Goal: Browse casually

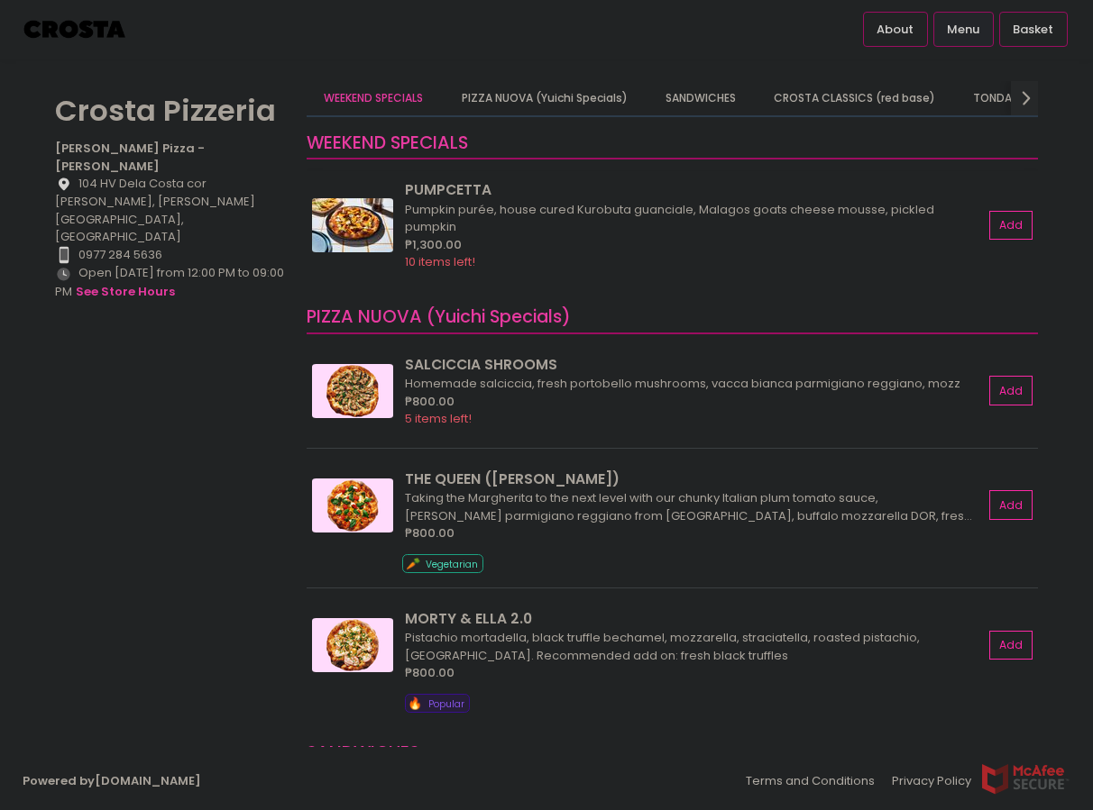
click at [358, 229] on img at bounding box center [352, 225] width 81 height 54
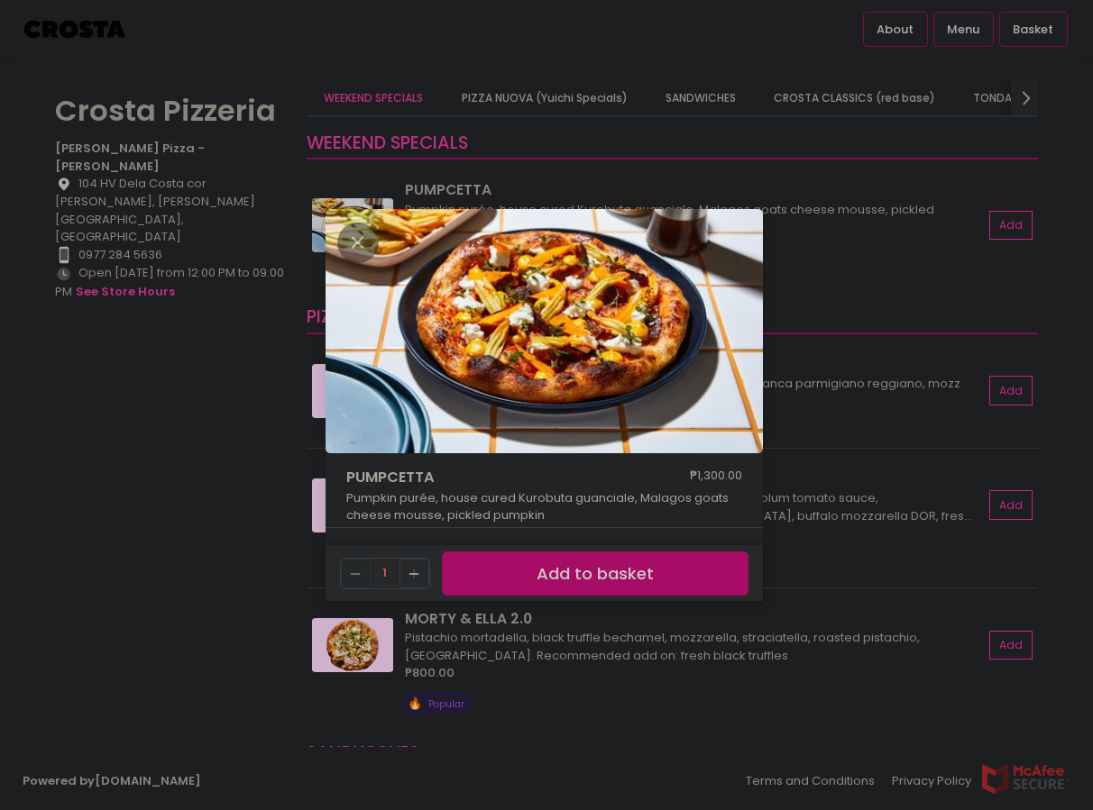
click at [266, 407] on div "PUMPCETTA ₱1,300.00 Pumpkin purée, house cured Kurobuta guanciale, Malagos goat…" at bounding box center [546, 405] width 1093 height 810
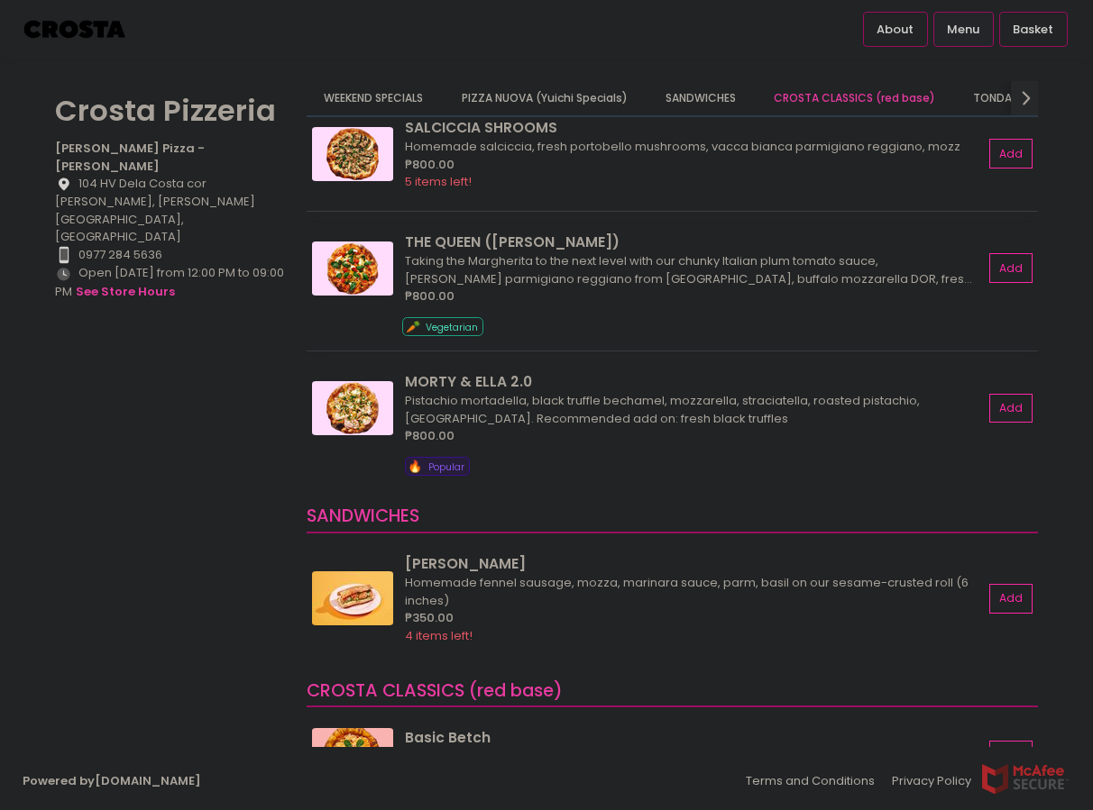
scroll to position [259, 0]
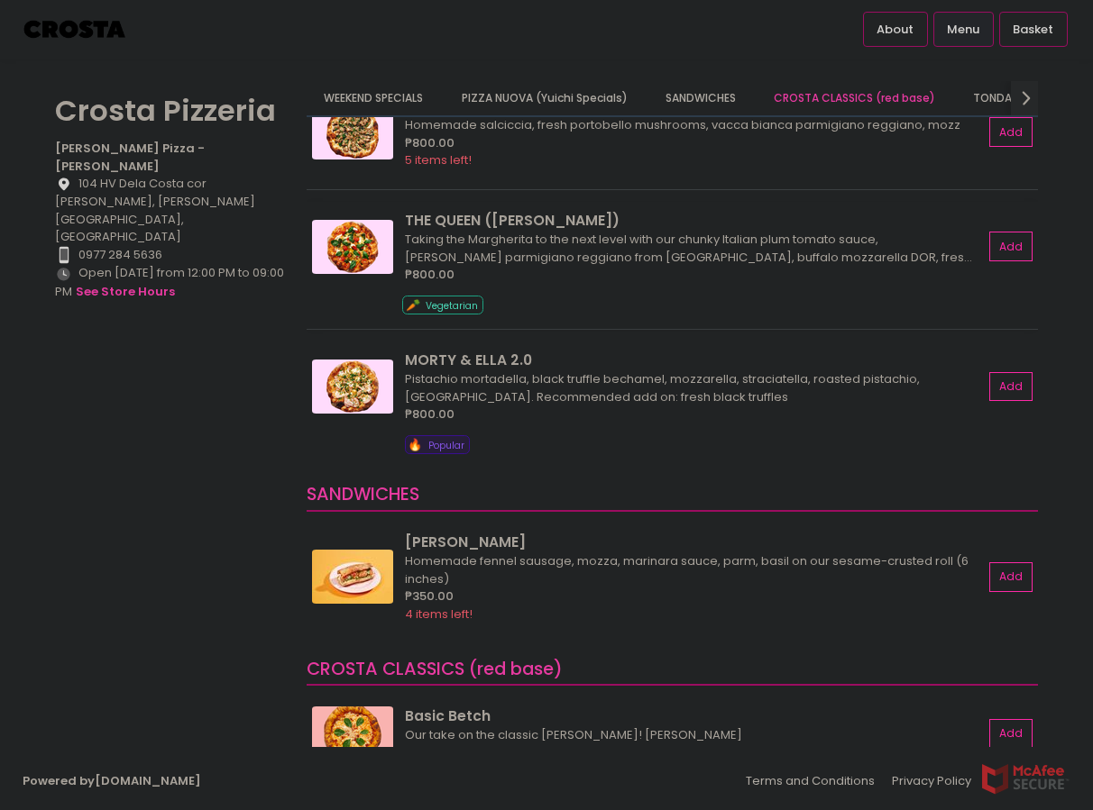
click at [357, 250] on img at bounding box center [352, 247] width 81 height 54
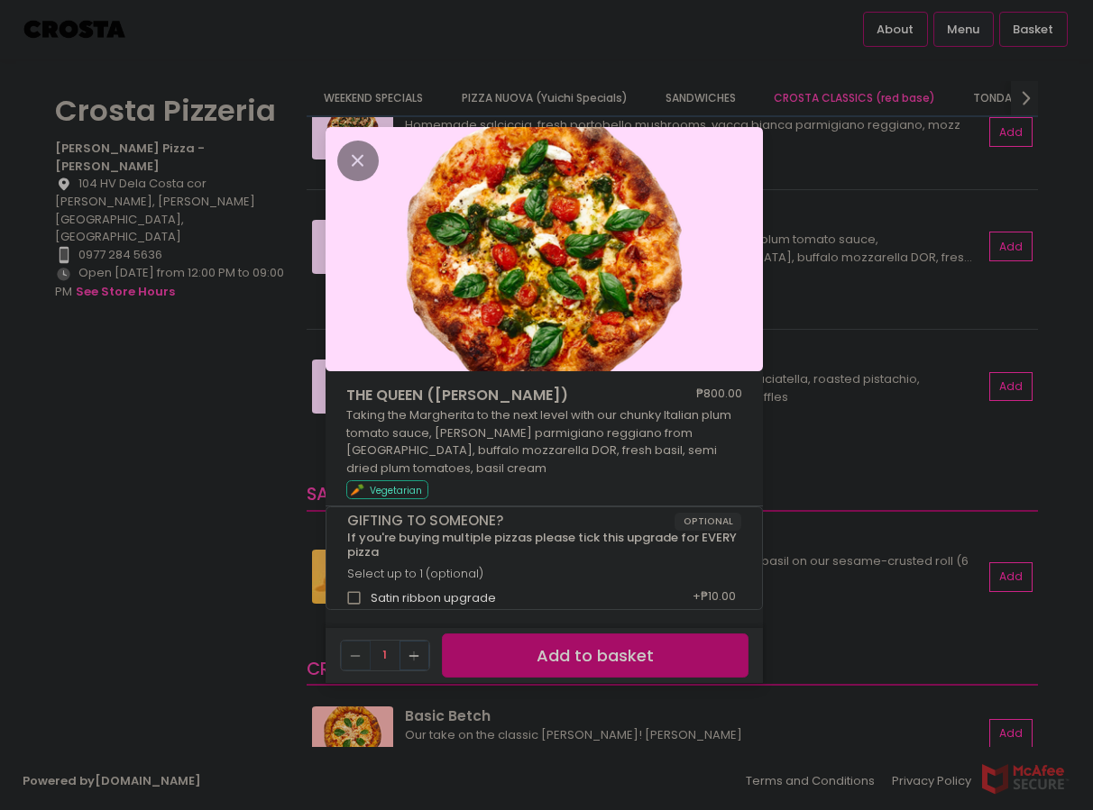
click at [283, 403] on div "THE QUEEN ([PERSON_NAME]) ₱800.00 Taking the Margherita to the next level with …" at bounding box center [546, 405] width 1093 height 810
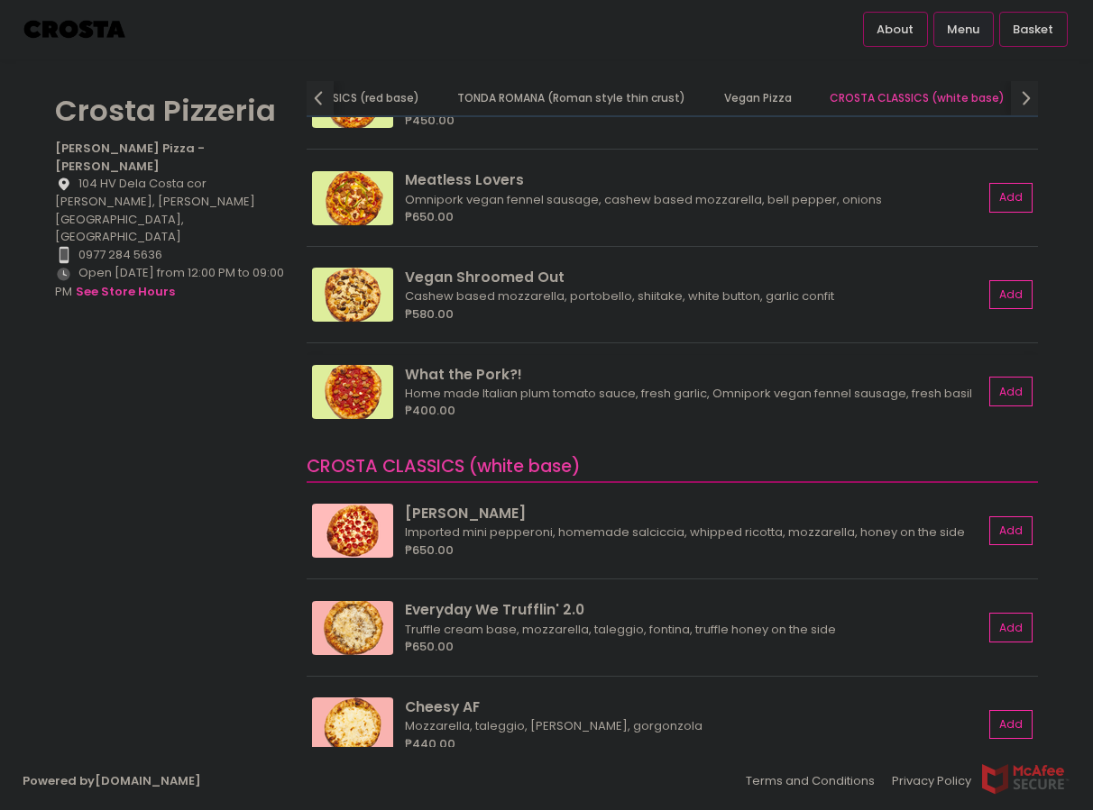
scroll to position [1484, 0]
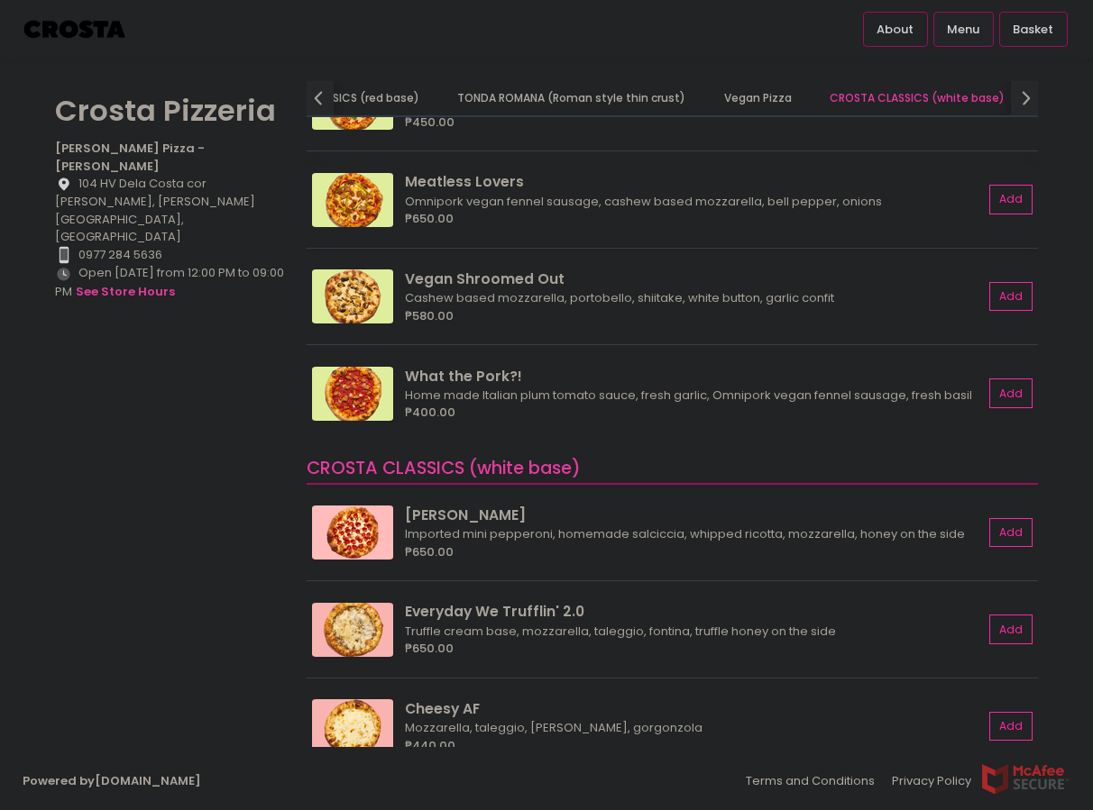
click at [352, 193] on img at bounding box center [352, 200] width 81 height 54
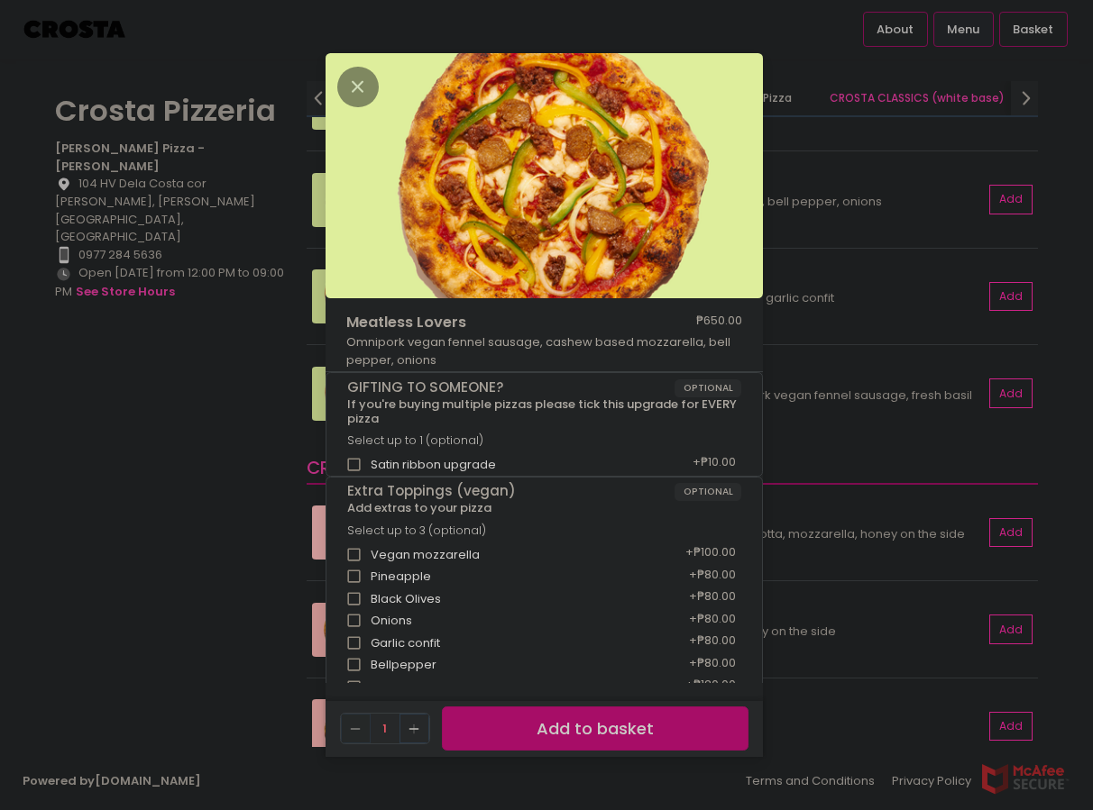
click at [262, 423] on div "Meatless Lovers ₱650.00 Omnipork vegan fennel sausage, cashew based mozzarella,…" at bounding box center [546, 405] width 1093 height 810
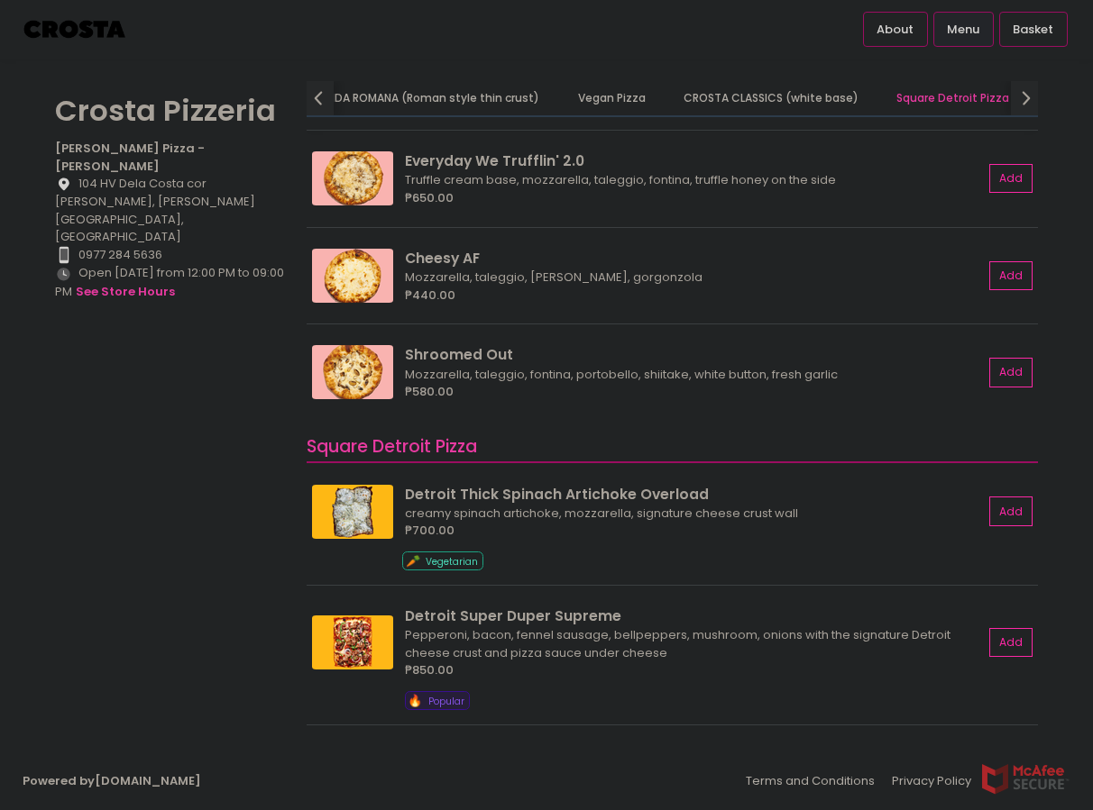
scroll to position [1927, 0]
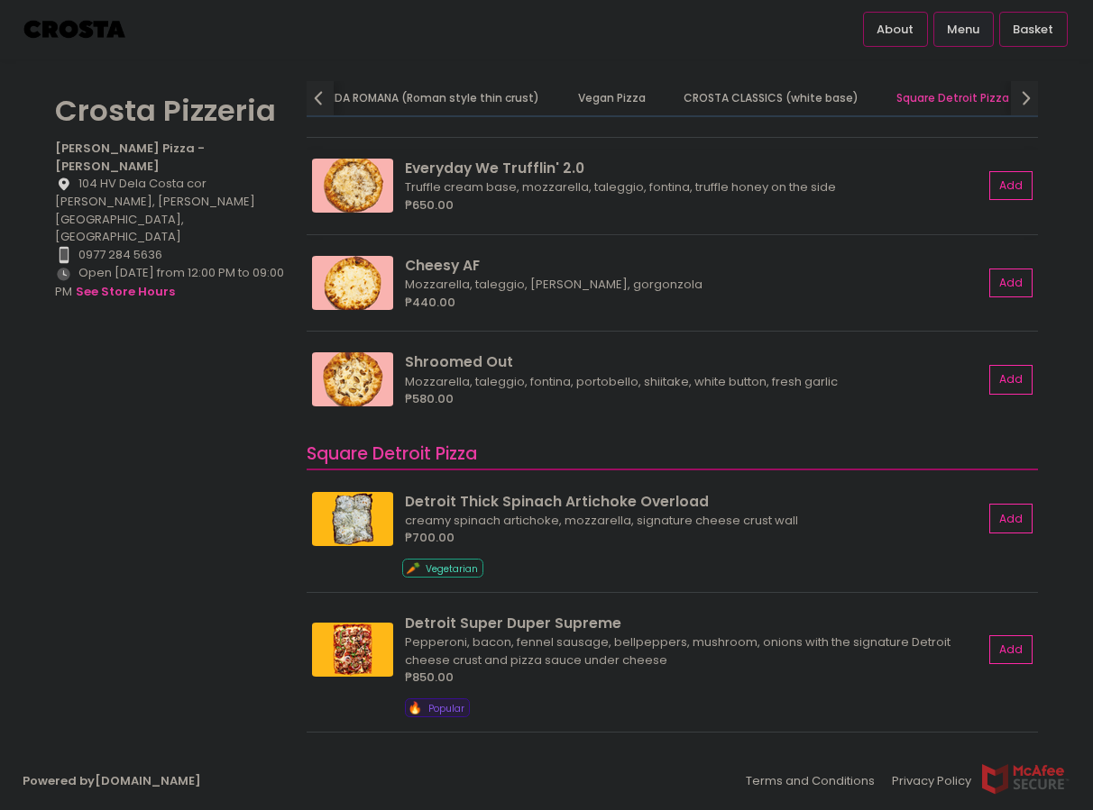
click at [361, 187] on img at bounding box center [352, 186] width 81 height 54
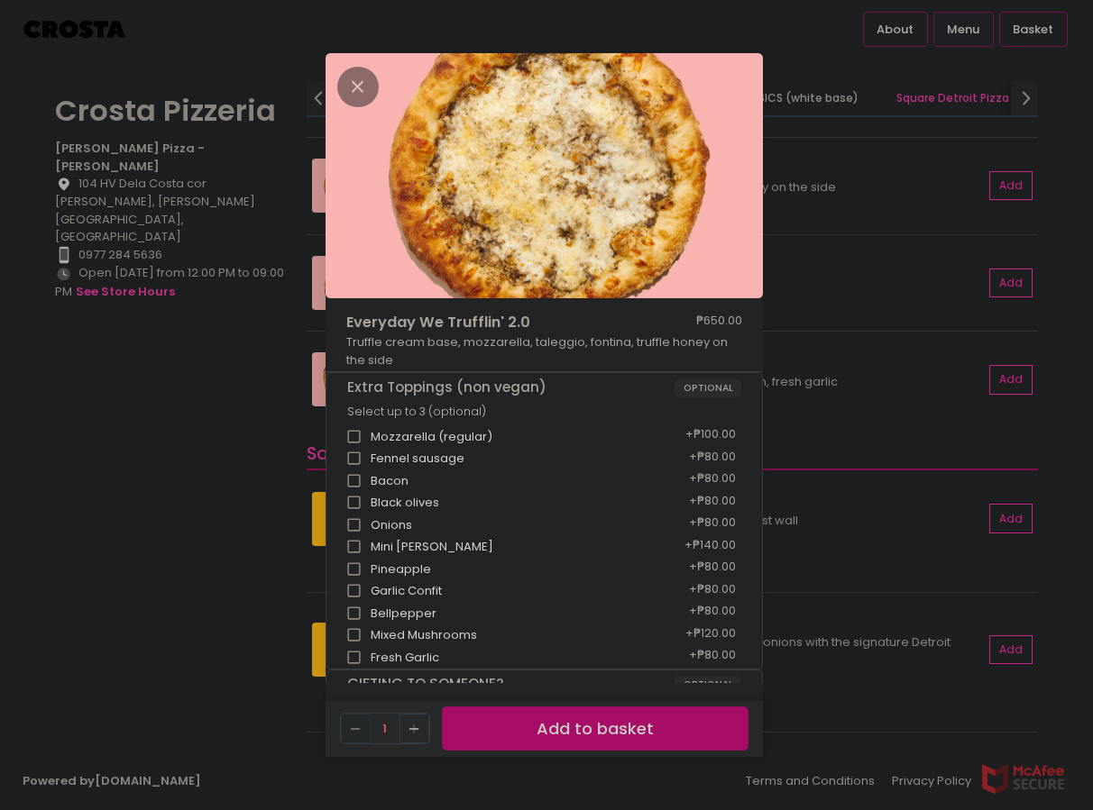
click at [267, 337] on div "Everyday We Trufflin' 2.0 ₱650.00 Truffle cream base, mozzarella, taleggio, fon…" at bounding box center [546, 405] width 1093 height 810
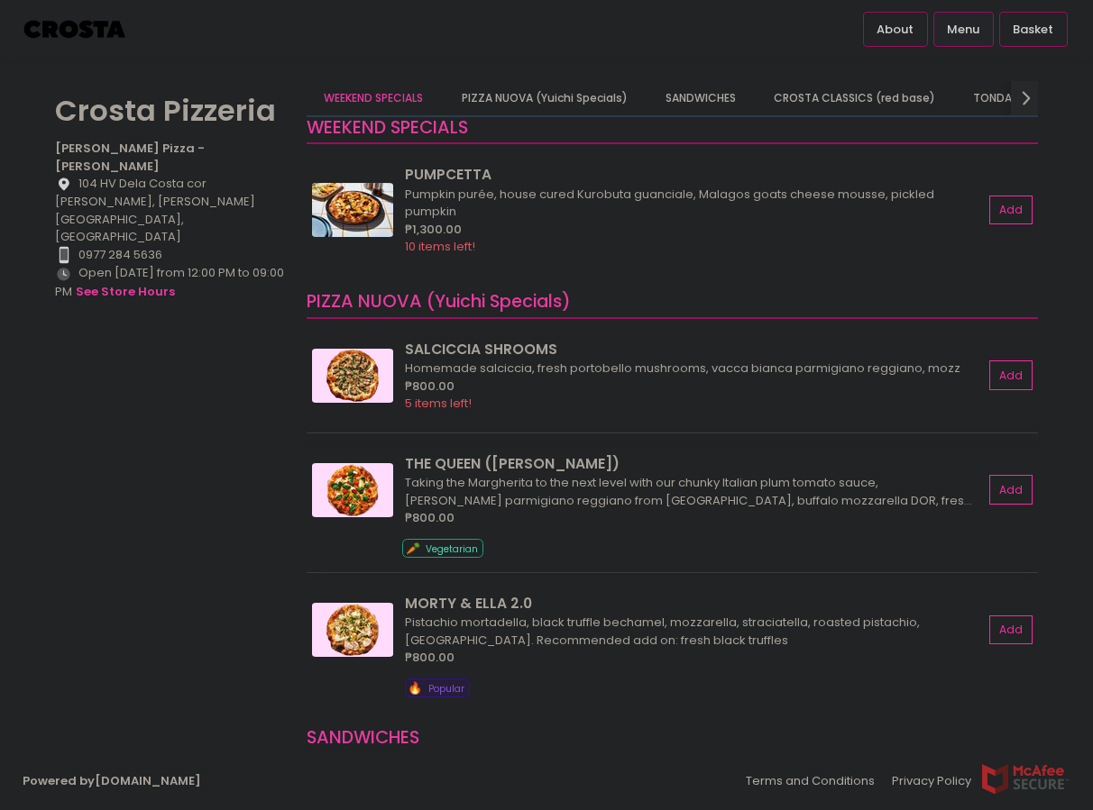
scroll to position [27, 0]
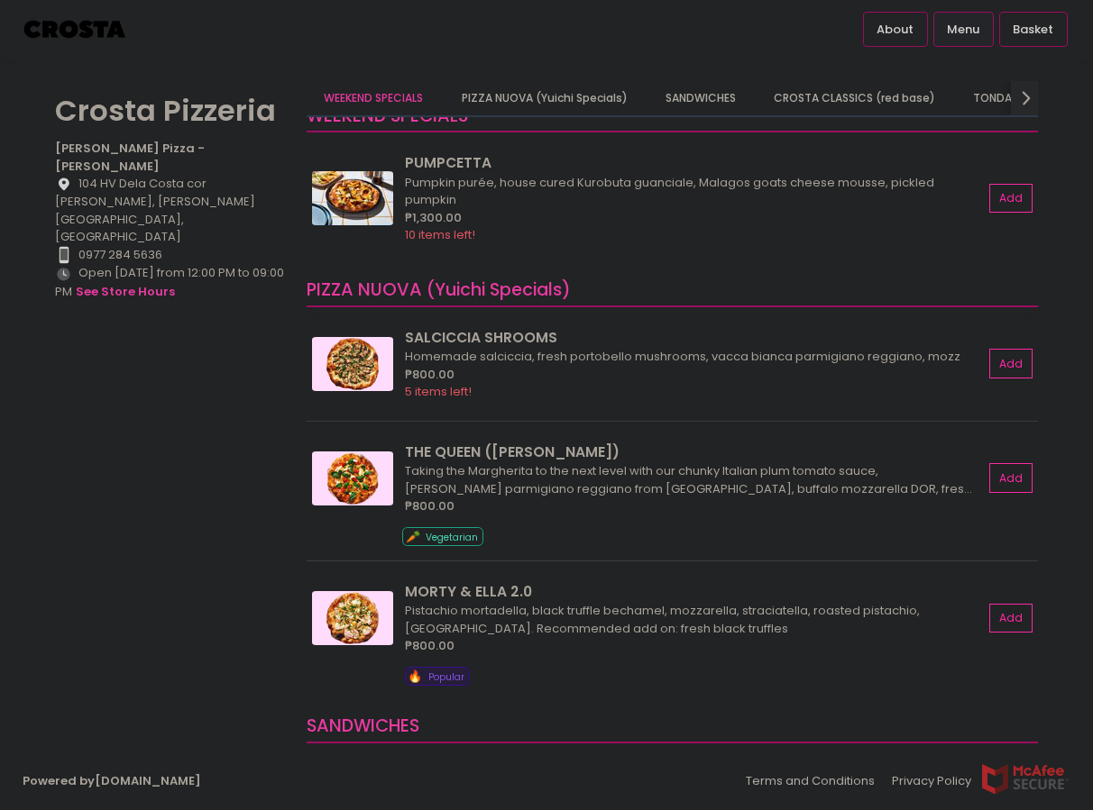
click at [370, 350] on img at bounding box center [352, 364] width 81 height 54
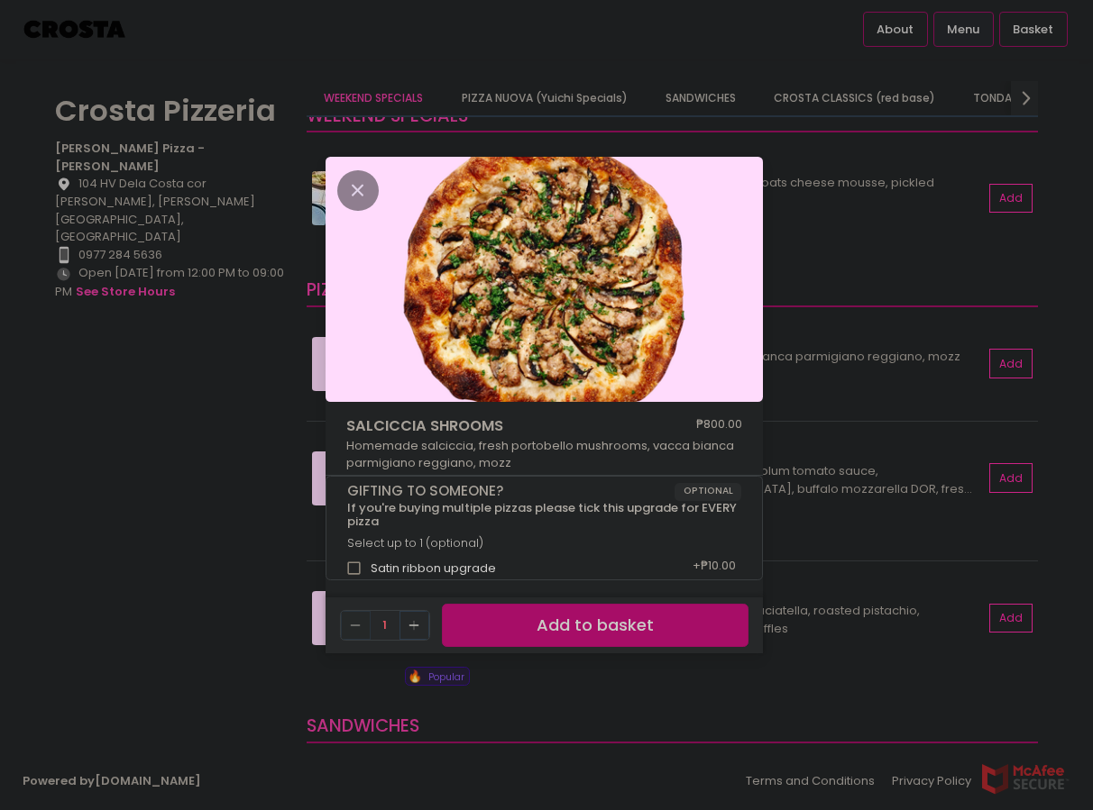
click at [820, 399] on div "[PERSON_NAME] SHROOMS ₱800.00 Homemade [PERSON_NAME], fresh portobello mushroom…" at bounding box center [546, 405] width 1093 height 810
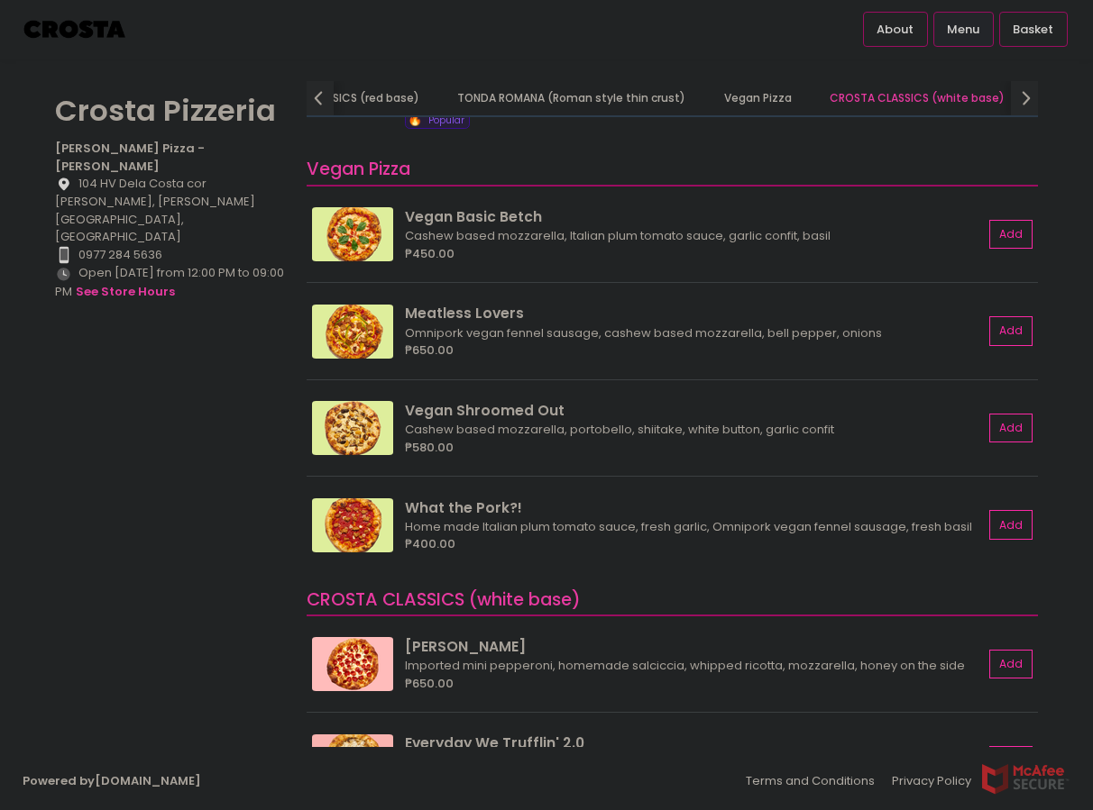
scroll to position [1355, 0]
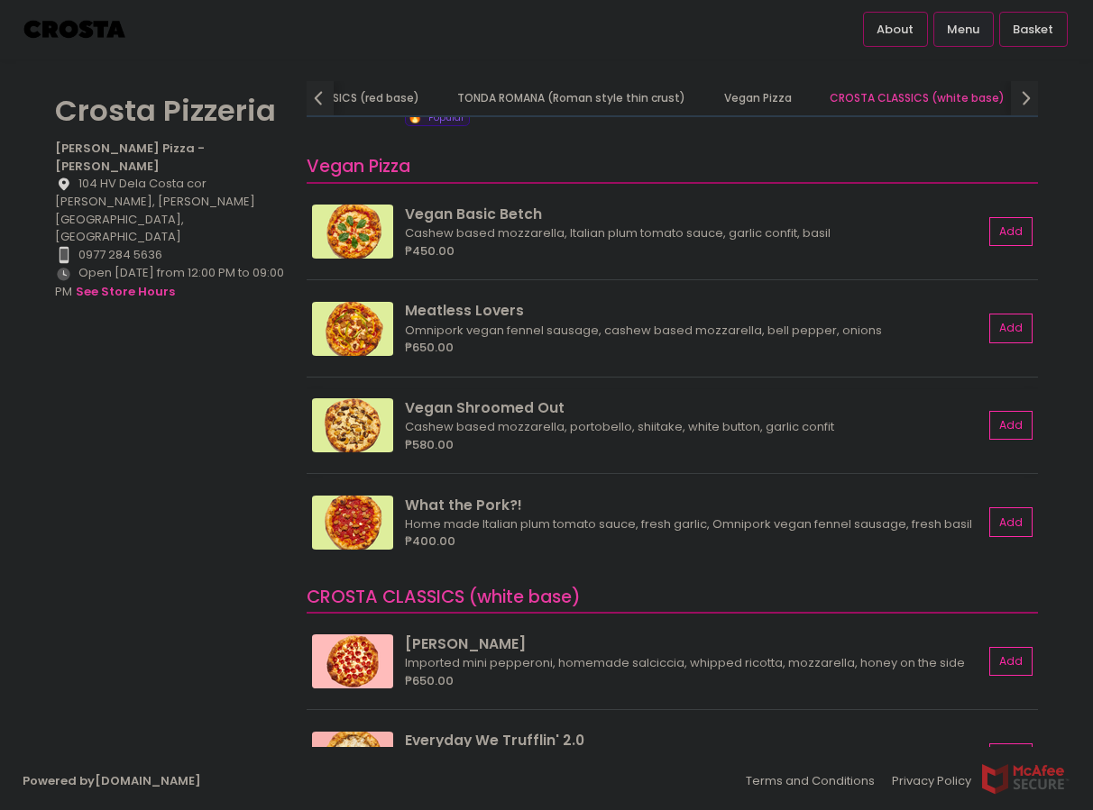
click at [361, 428] on img at bounding box center [352, 425] width 81 height 54
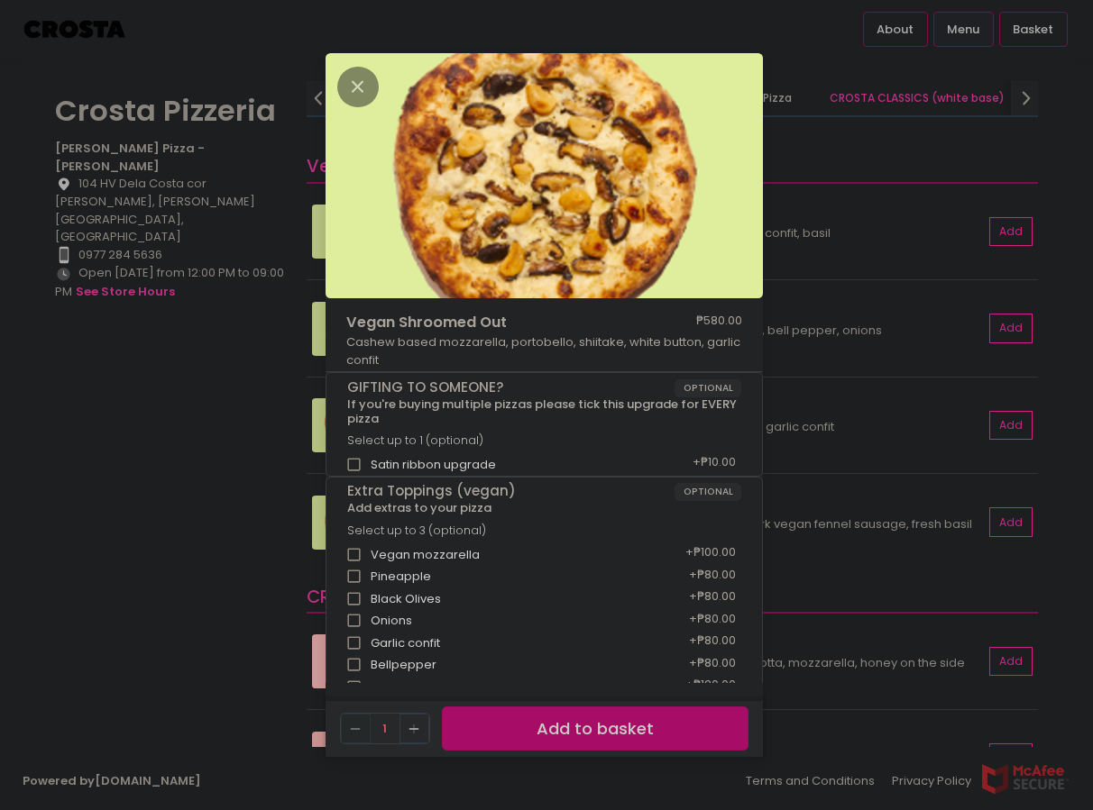
click at [292, 405] on div "Vegan Shroomed Out ₱580.00 Cashew based mozzarella, portobello, shiitake, white…" at bounding box center [546, 405] width 1093 height 810
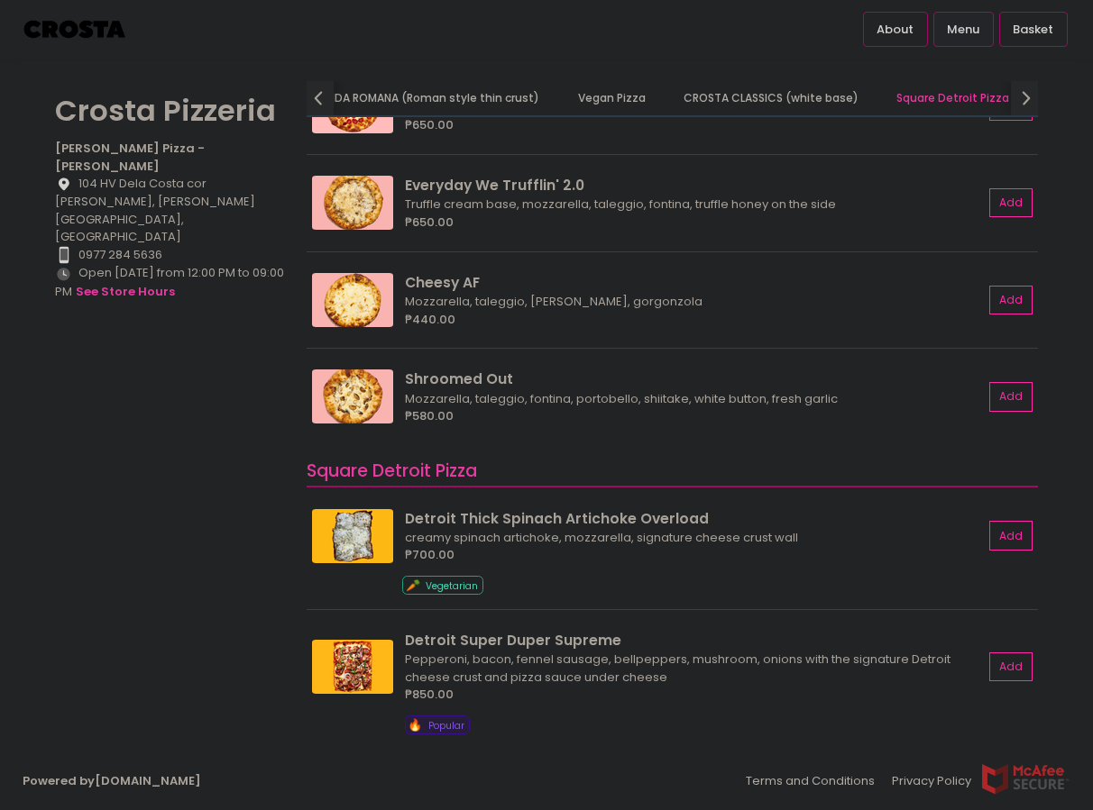
scroll to position [1915, 0]
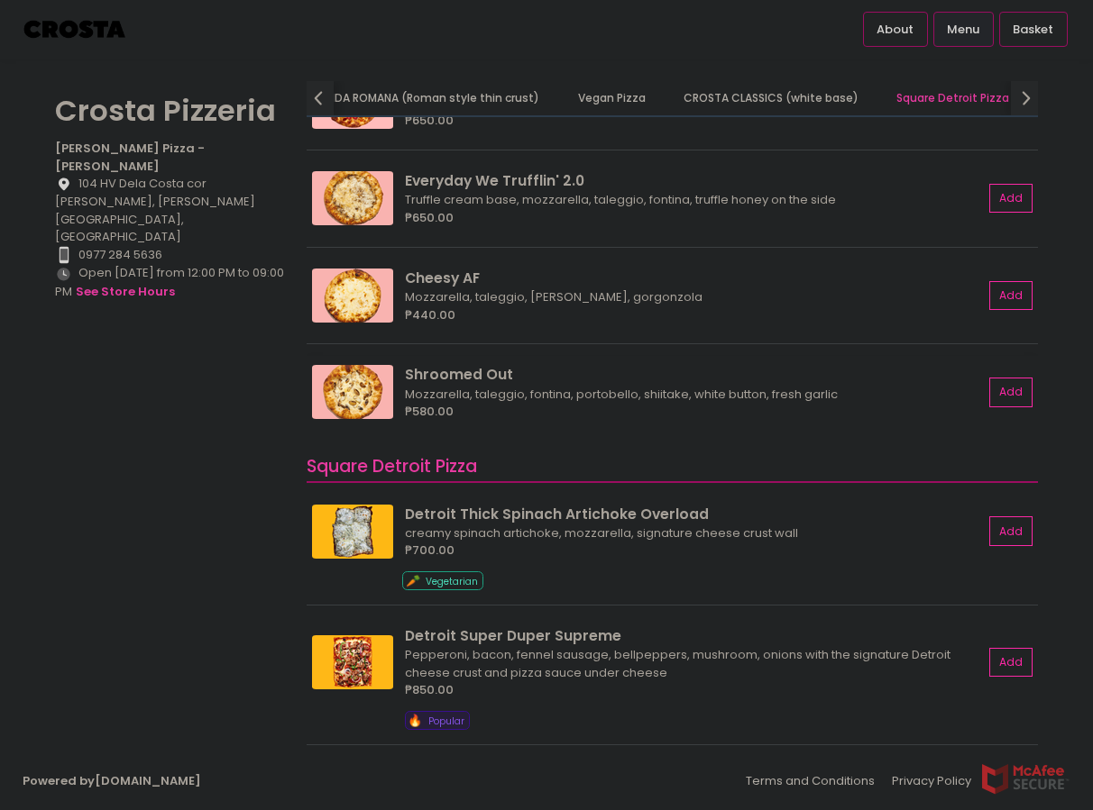
click at [356, 401] on img at bounding box center [352, 392] width 81 height 54
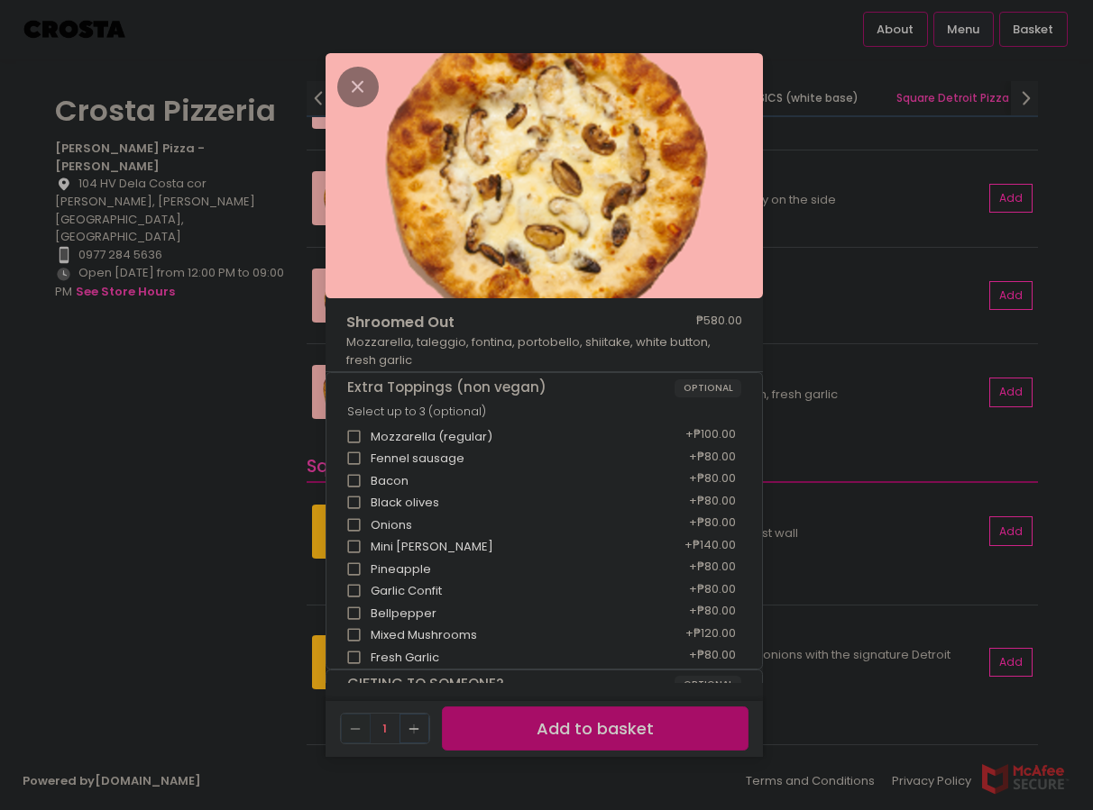
click at [302, 484] on div "Shroomed Out ₱580.00 Mozzarella, taleggio, fontina, portobello, shiitake, white…" at bounding box center [546, 405] width 1093 height 810
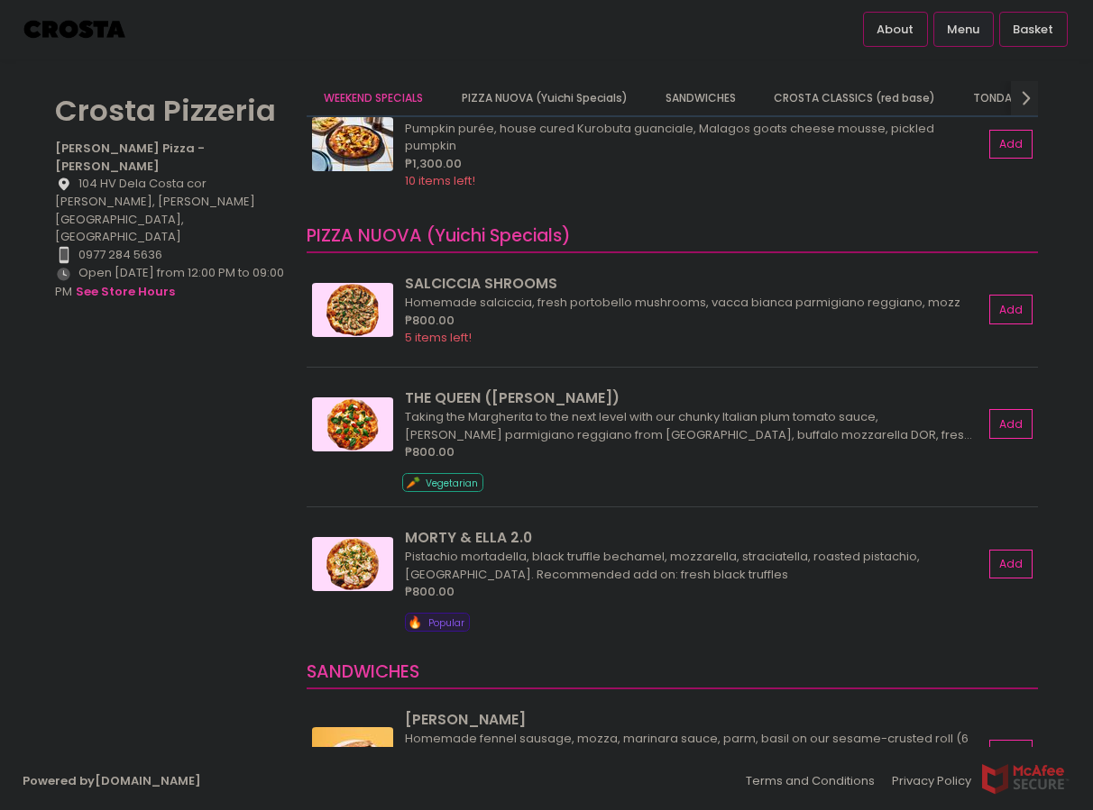
scroll to position [0, 0]
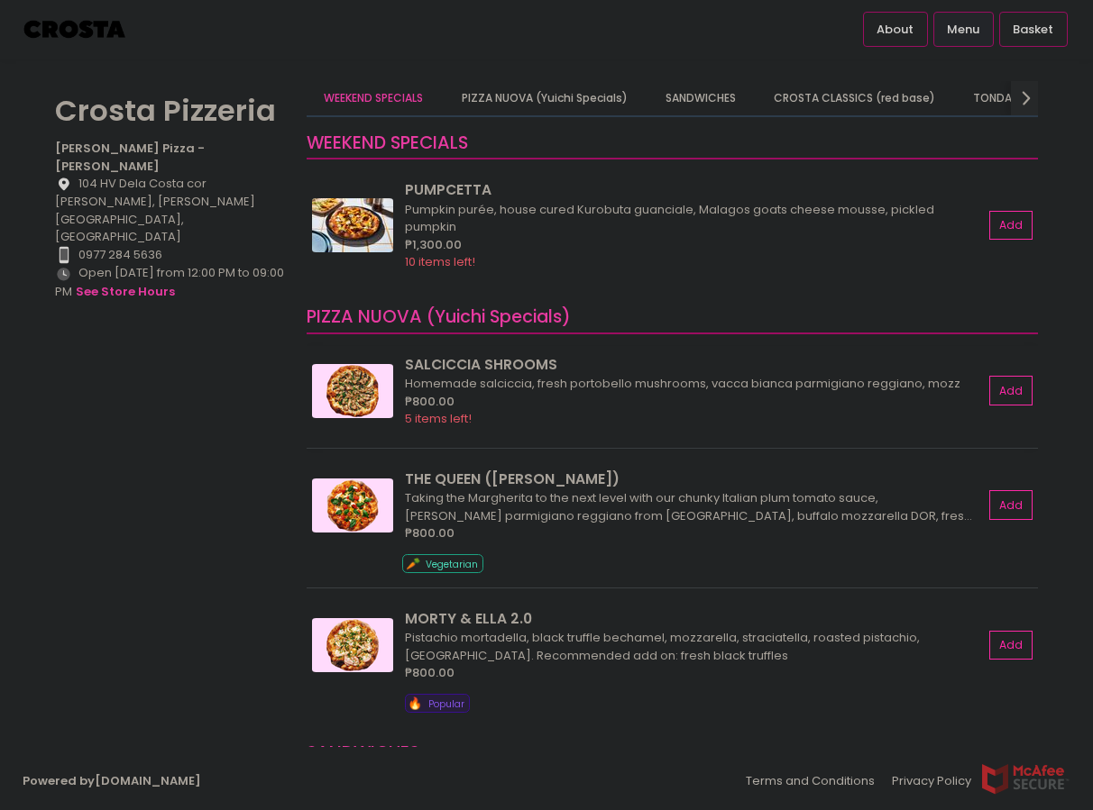
click at [352, 395] on img at bounding box center [352, 391] width 81 height 54
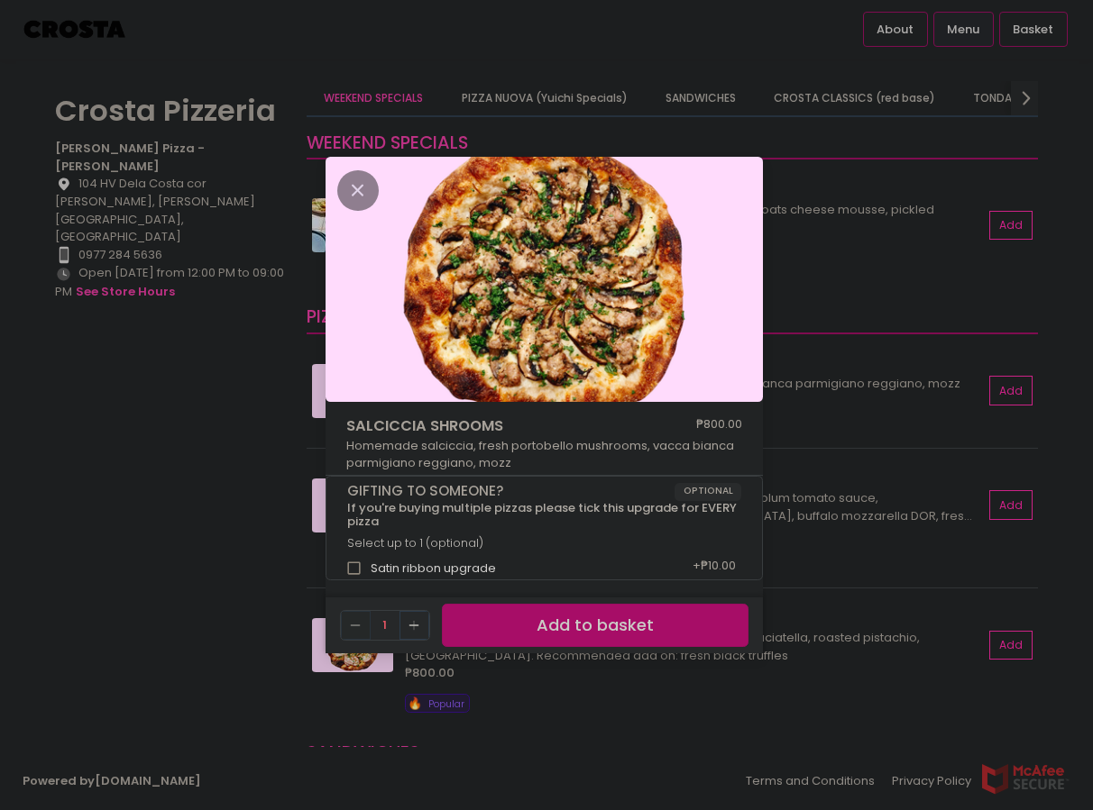
click at [244, 408] on div "[PERSON_NAME] SHROOMS ₱800.00 Homemade [PERSON_NAME], fresh portobello mushroom…" at bounding box center [546, 405] width 1093 height 810
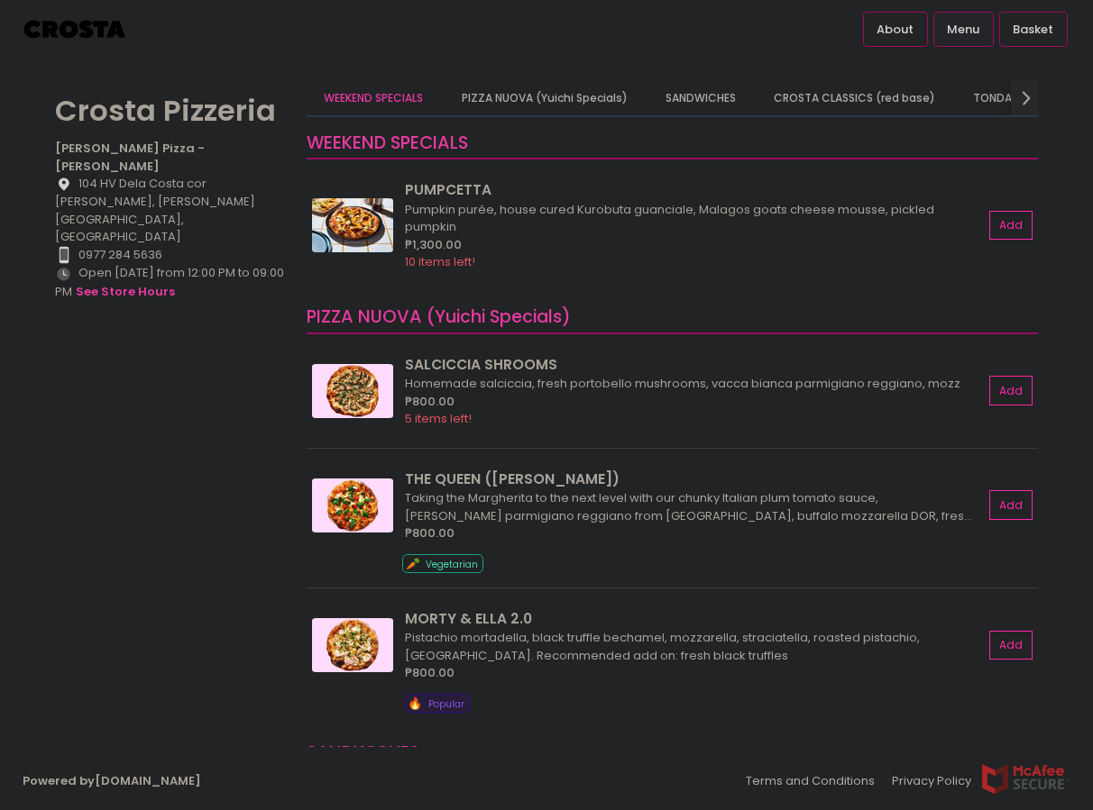
click at [344, 206] on img at bounding box center [352, 225] width 81 height 54
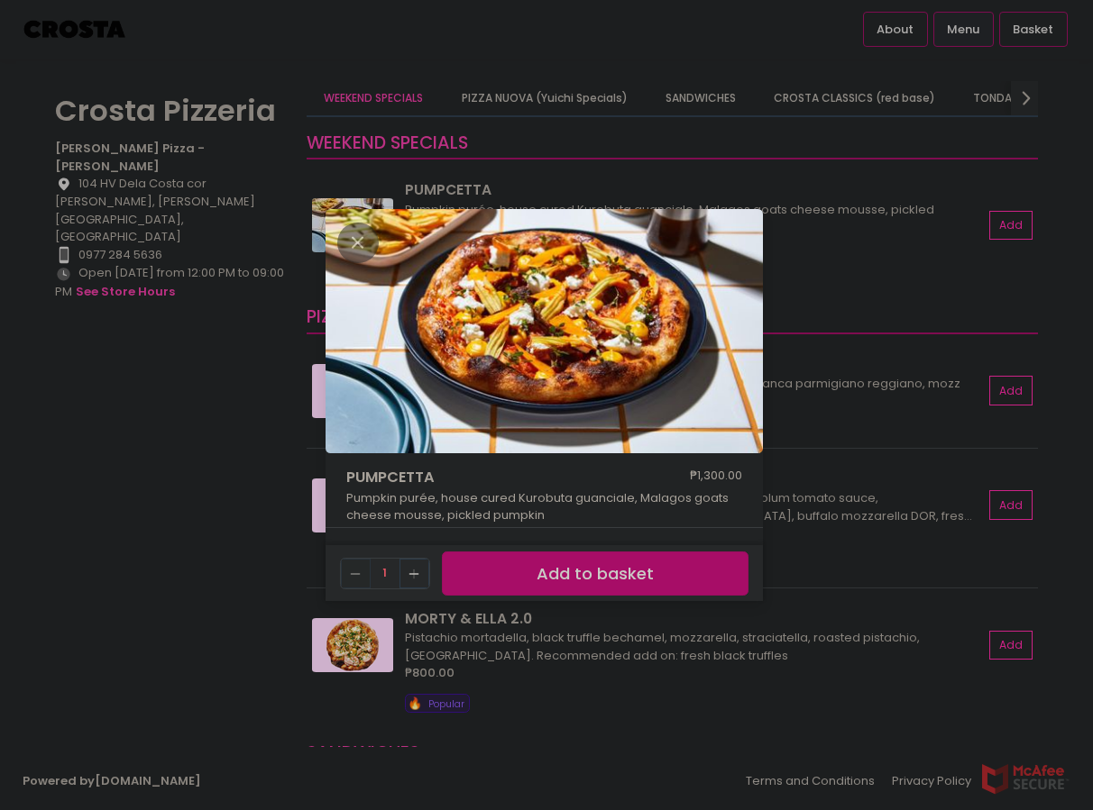
click at [223, 404] on div "PUMPCETTA ₱1,300.00 Pumpkin purée, house cured Kurobuta guanciale, Malagos goat…" at bounding box center [546, 405] width 1093 height 810
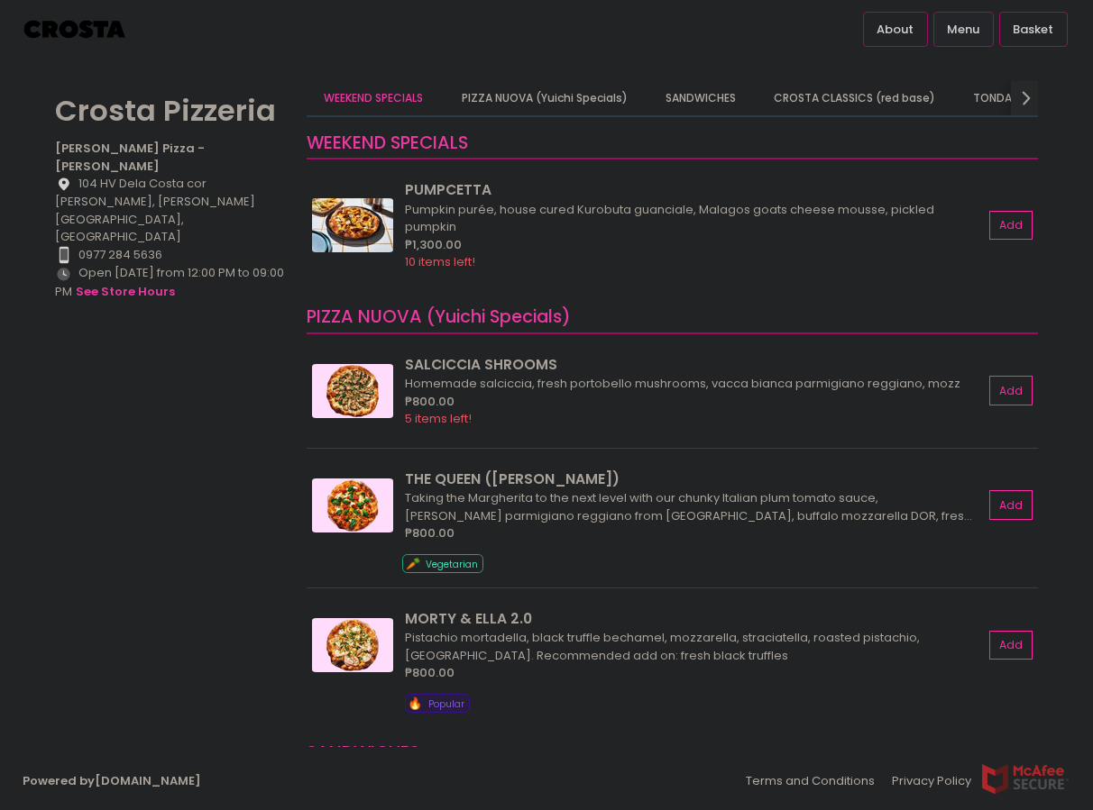
click at [370, 241] on img at bounding box center [352, 225] width 81 height 54
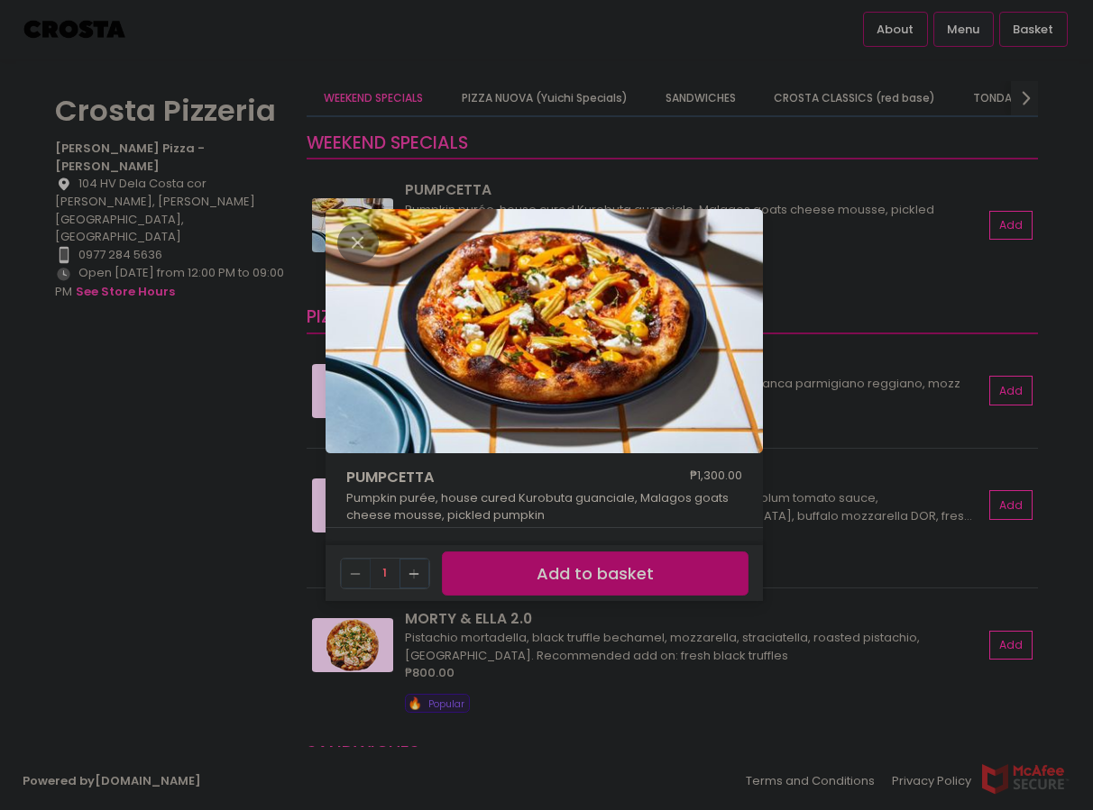
click at [233, 300] on div "PUMPCETTA ₱1,300.00 Pumpkin purée, house cured Kurobuta guanciale, Malagos goat…" at bounding box center [546, 405] width 1093 height 810
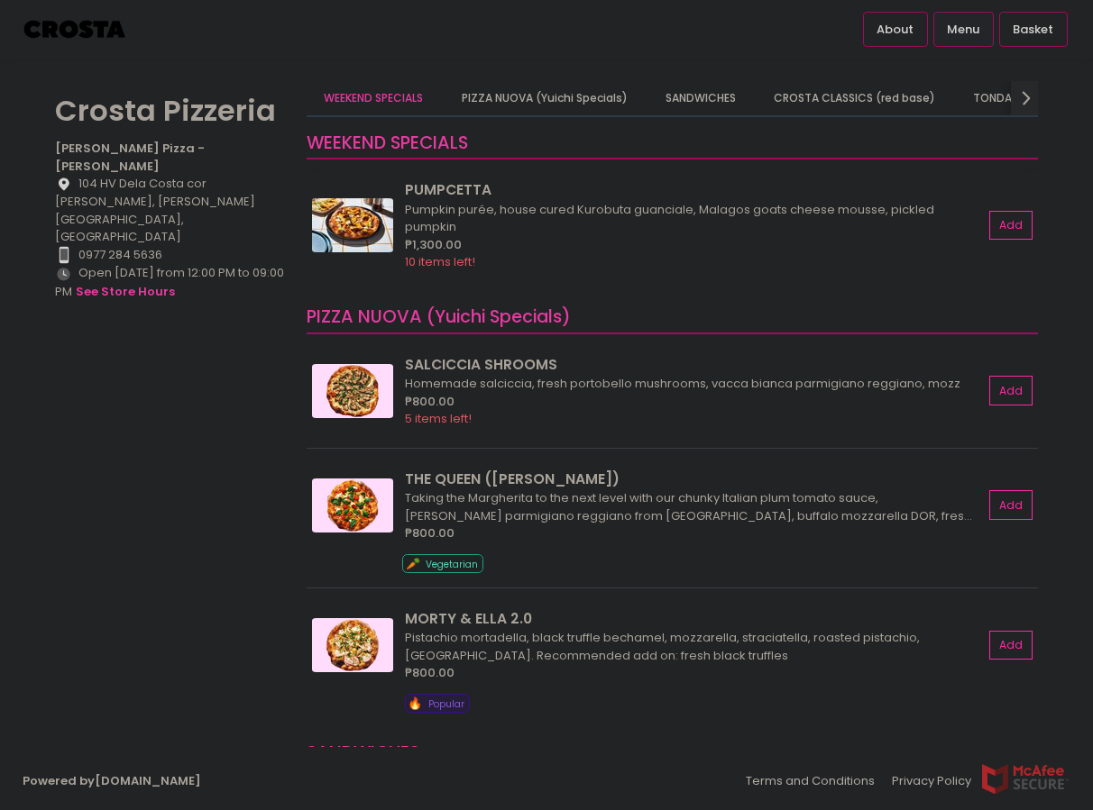
click at [374, 218] on img at bounding box center [352, 225] width 81 height 54
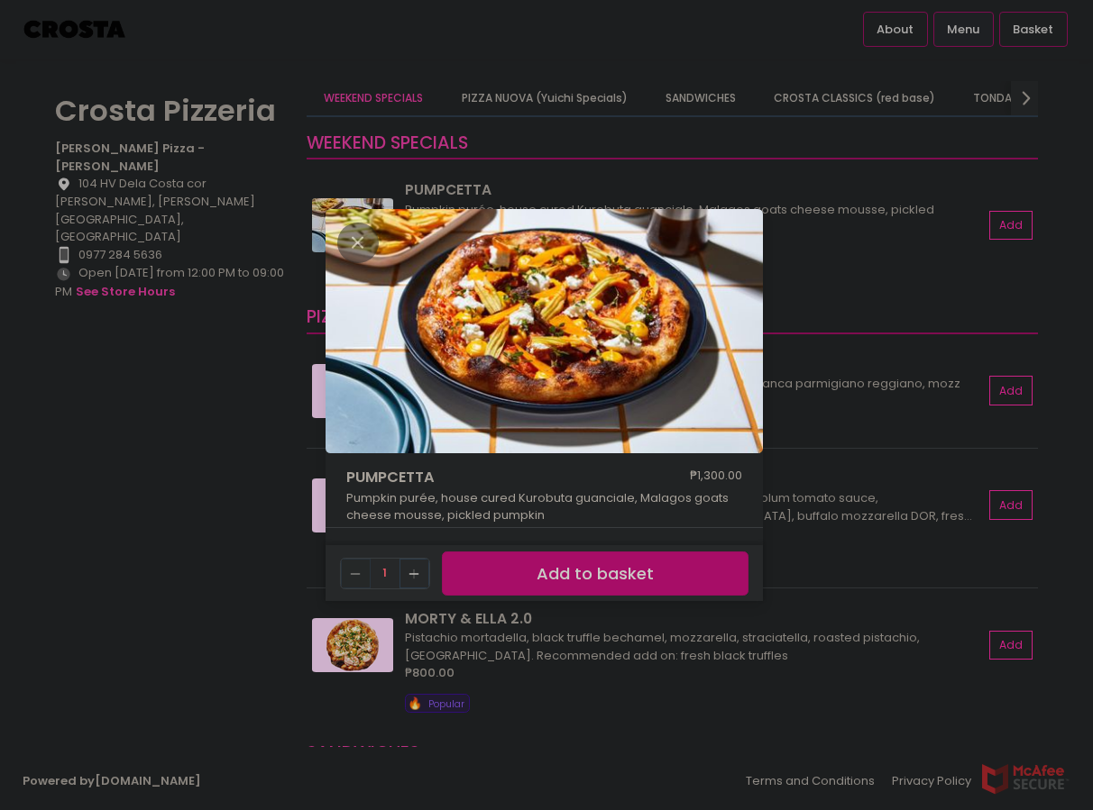
click at [114, 572] on div "PUMPCETTA ₱1,300.00 Pumpkin purée, house cured Kurobuta guanciale, Malagos goat…" at bounding box center [546, 405] width 1093 height 810
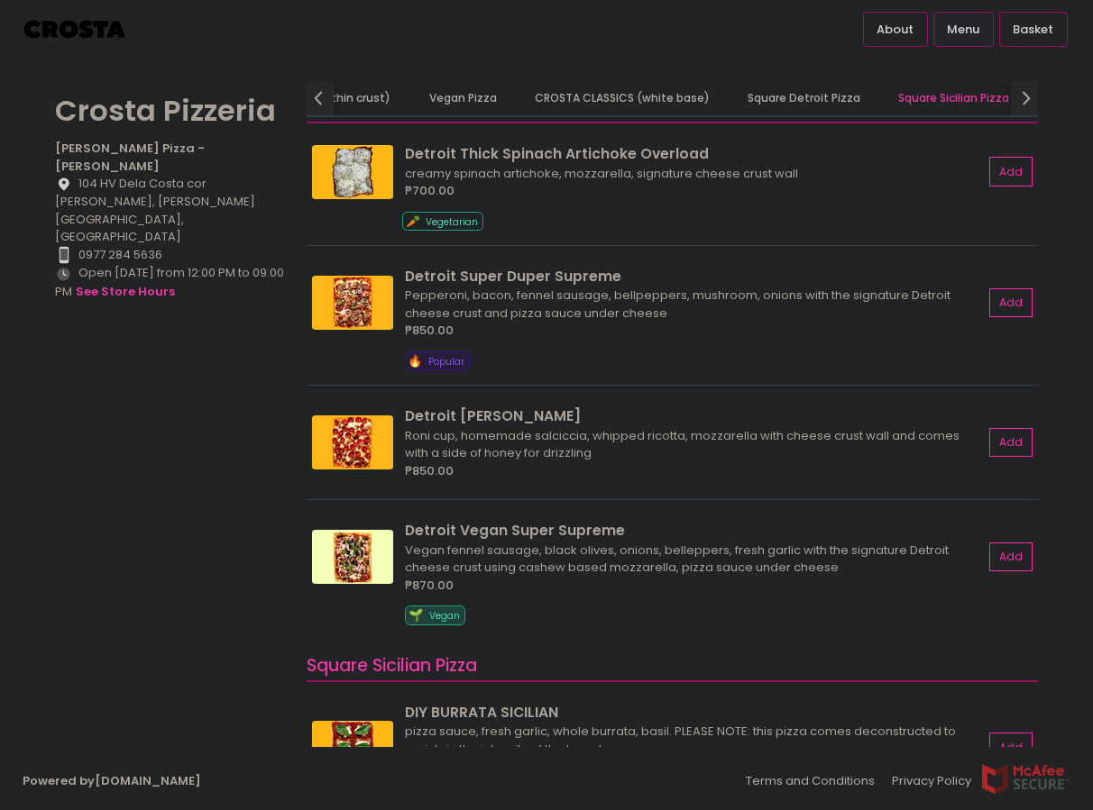
scroll to position [2350, 0]
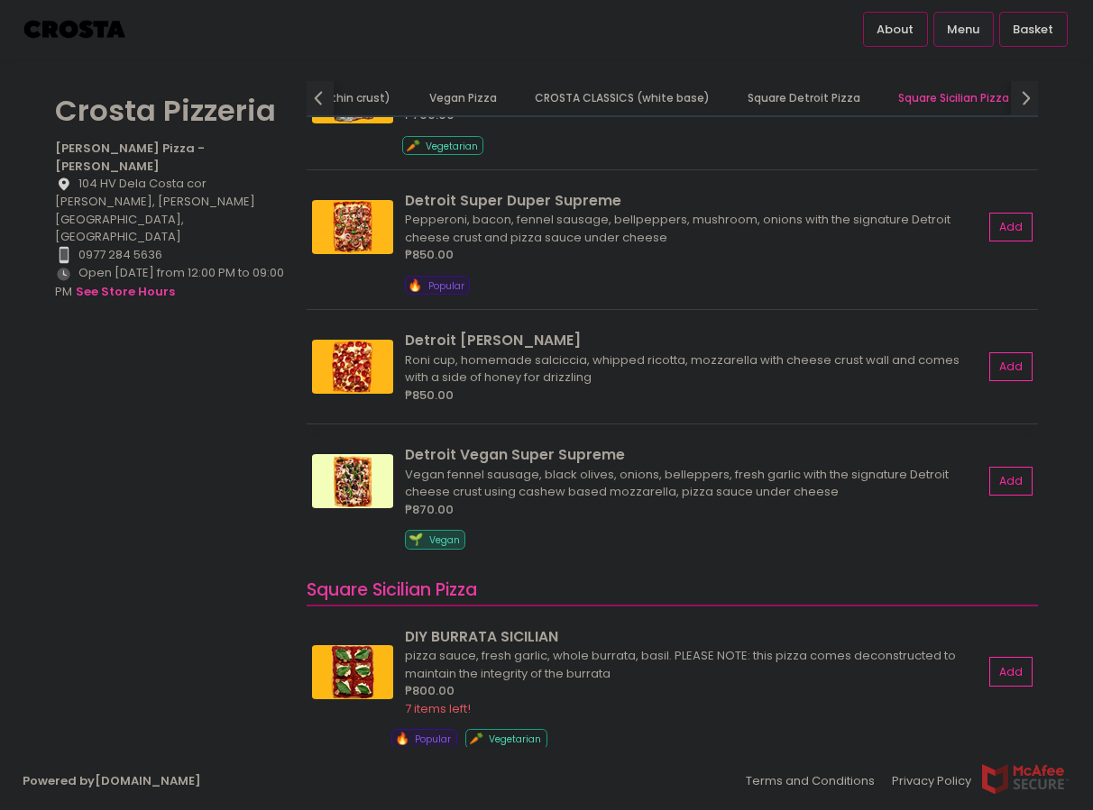
click at [498, 473] on div "Vegan fennel sausage, black olives, onions, belleppers, fresh garlic with the s…" at bounding box center [691, 483] width 572 height 35
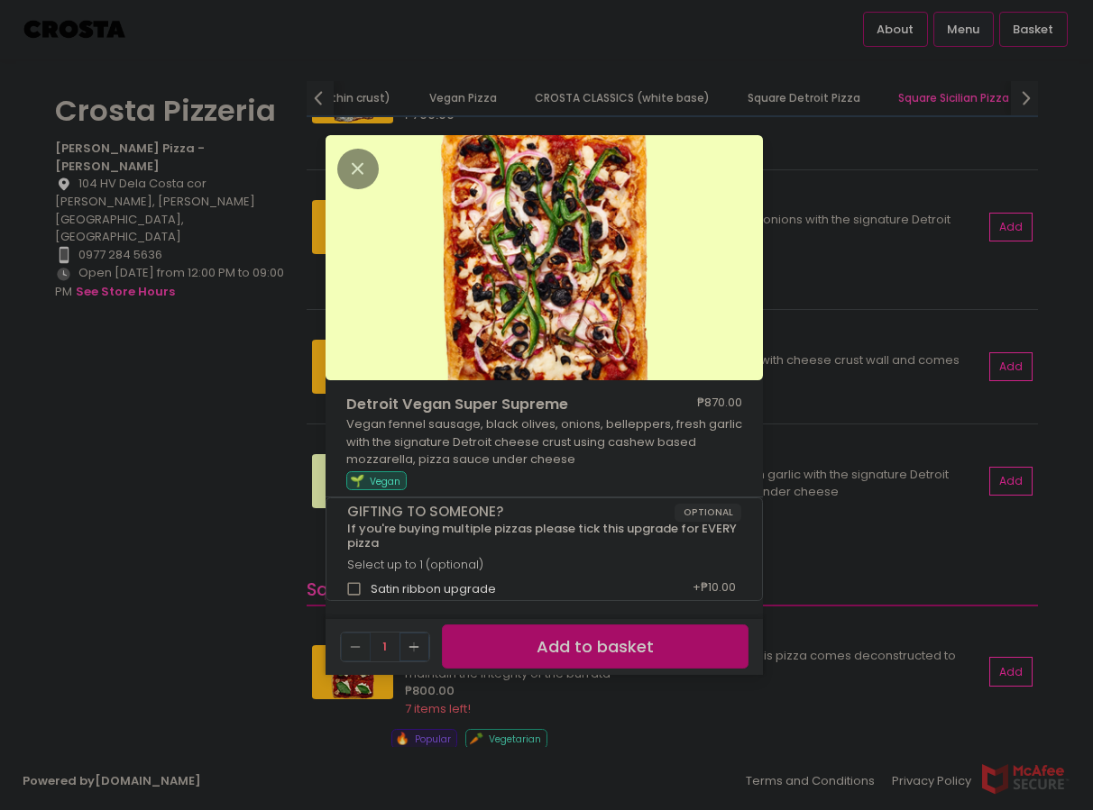
click at [252, 523] on div "Detroit Vegan Super Supreme ₱870.00 Vegan fennel sausage, black olives, onions,…" at bounding box center [546, 405] width 1093 height 810
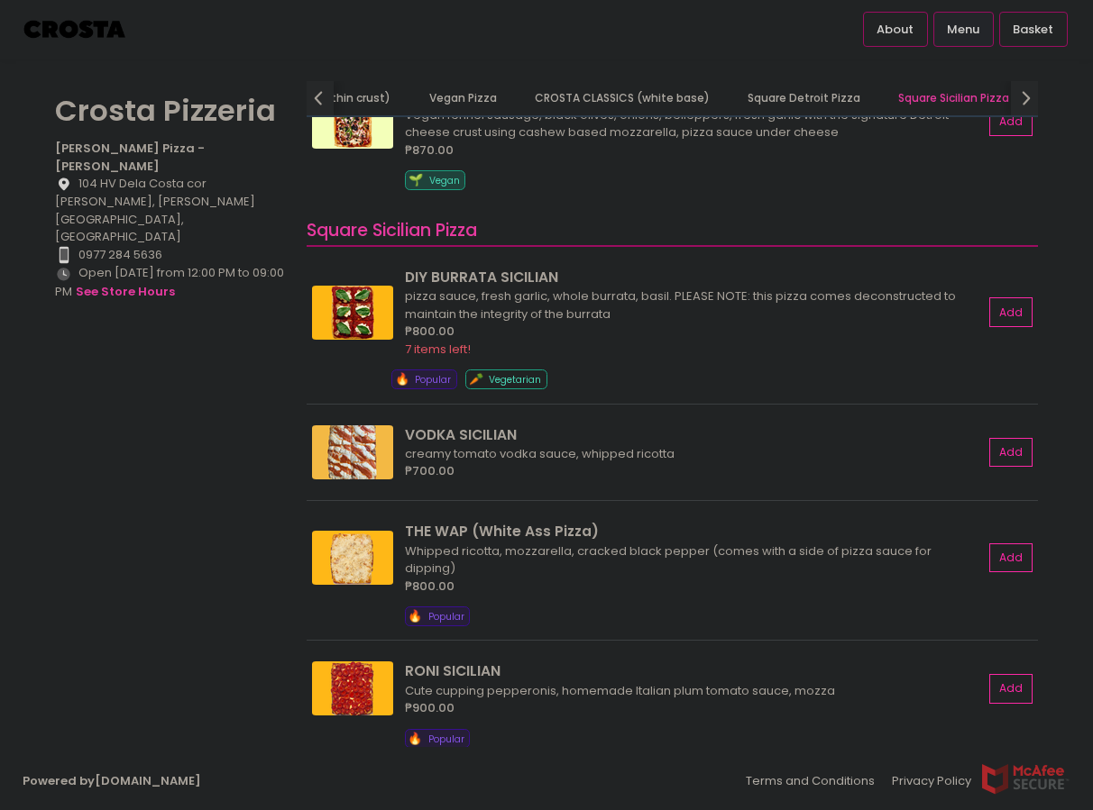
scroll to position [2712, 0]
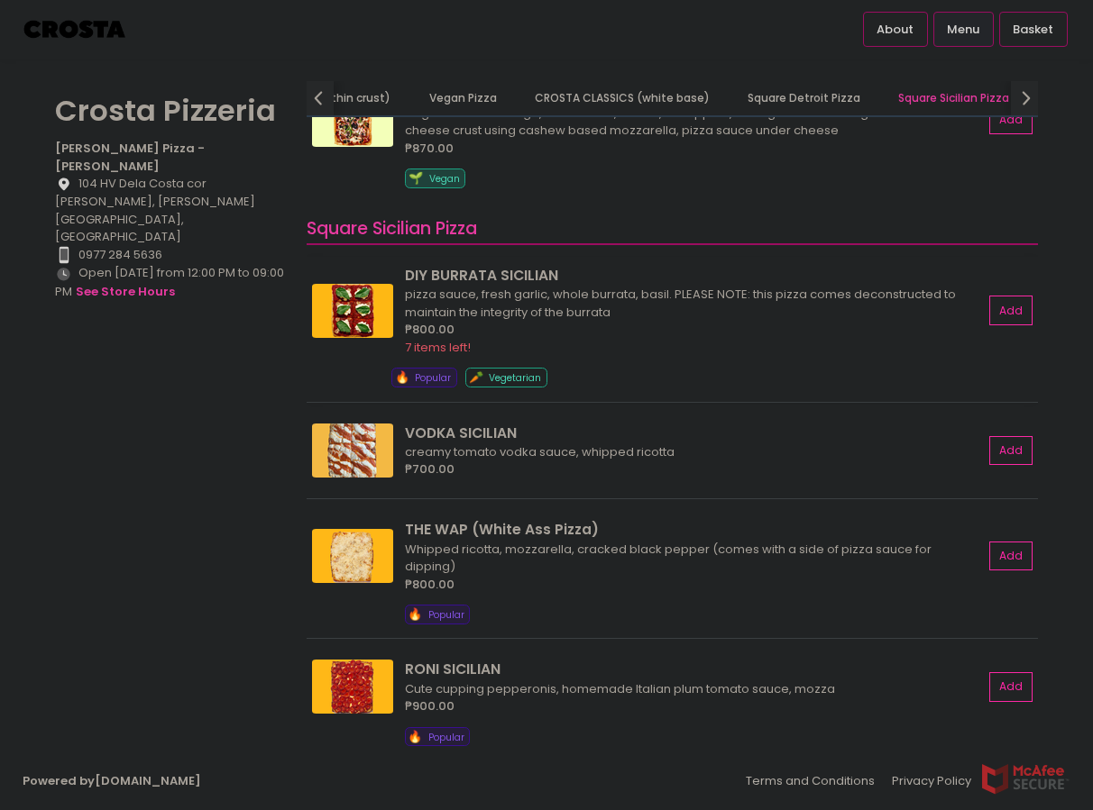
click at [346, 306] on img at bounding box center [352, 311] width 81 height 54
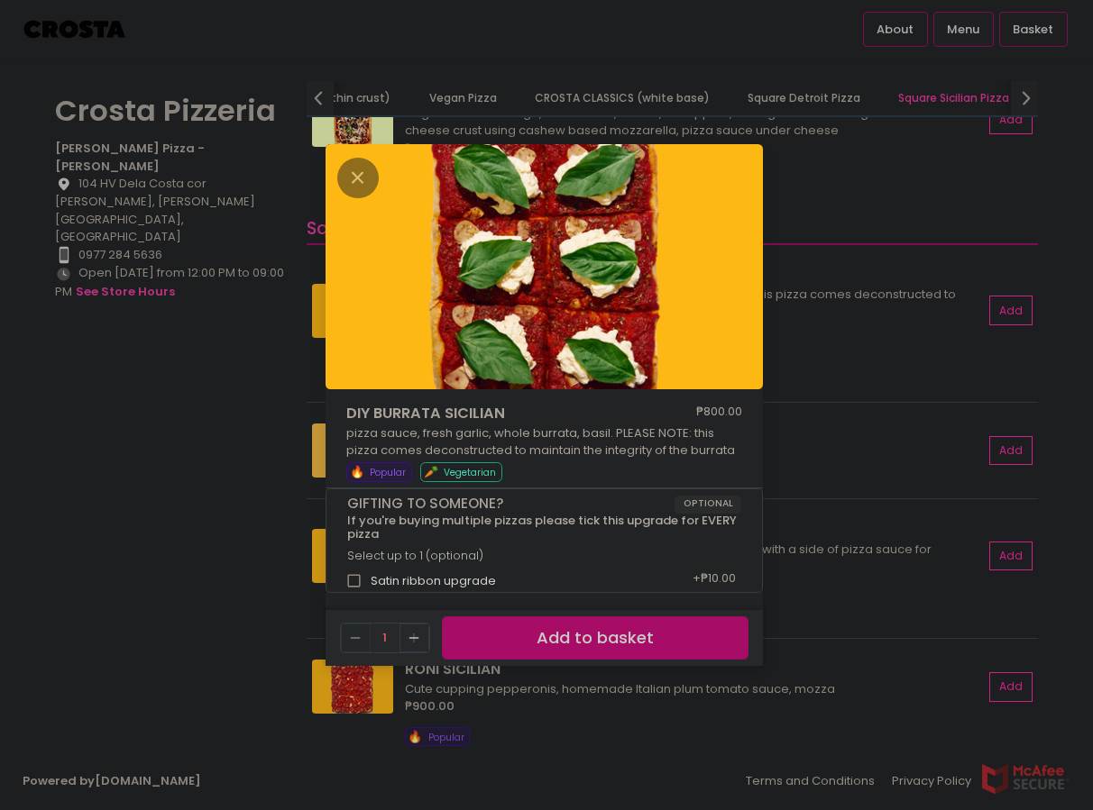
click at [258, 445] on div "DIY BURRATA SICILIAN ₱800.00 pizza sauce, fresh garlic, whole burrata, basil. P…" at bounding box center [546, 405] width 1093 height 810
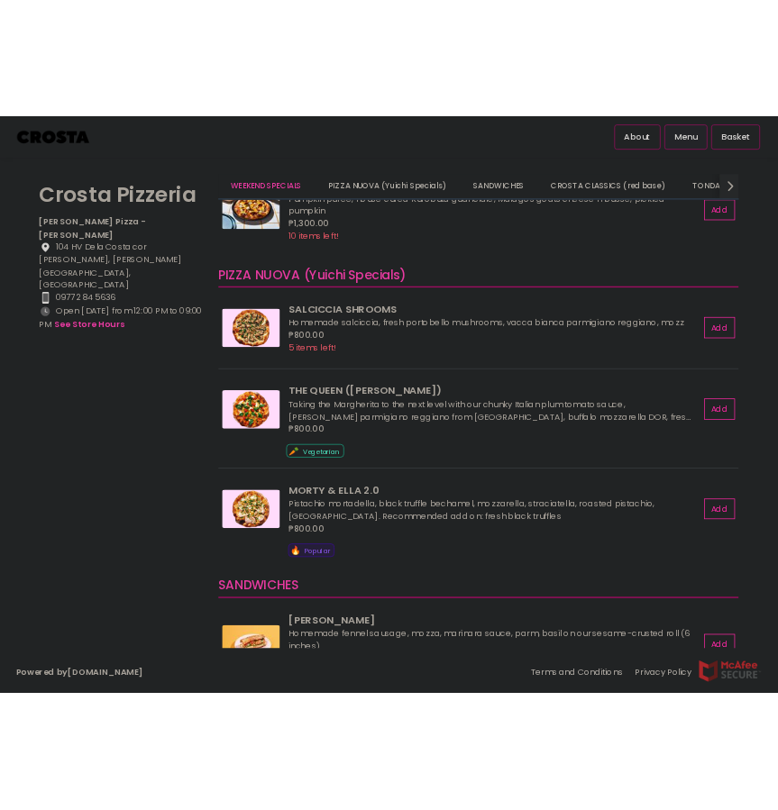
scroll to position [0, 0]
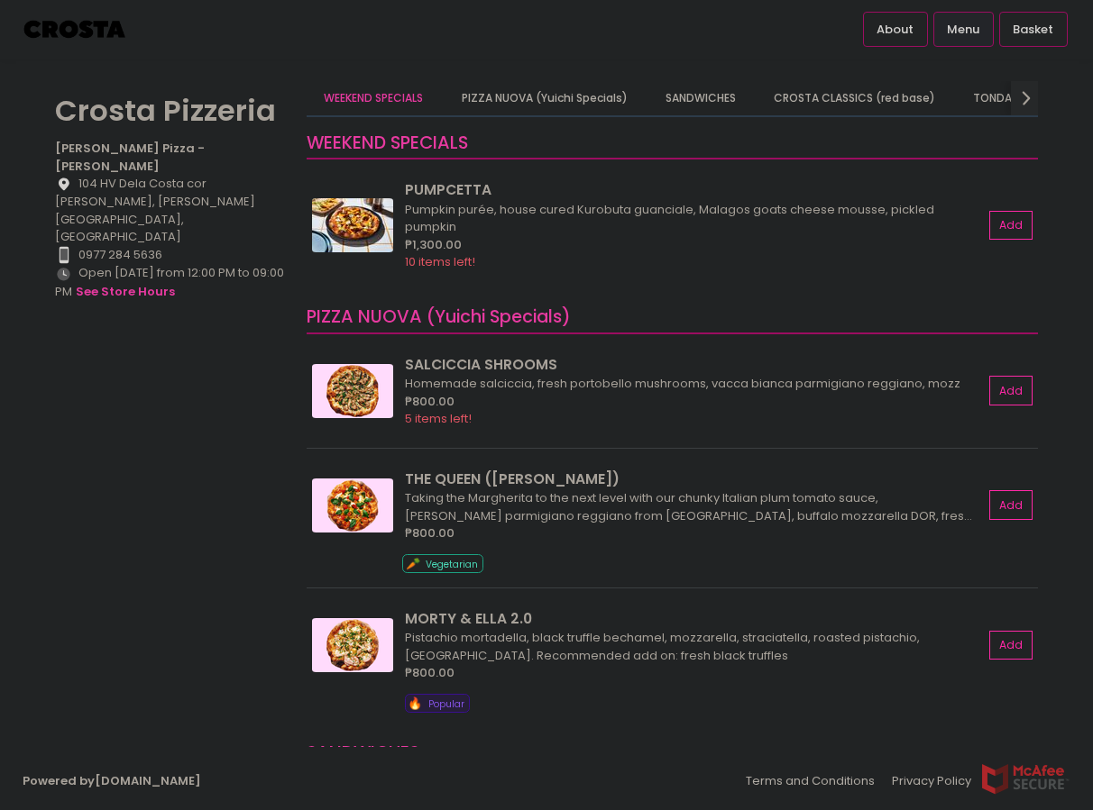
click at [188, 512] on div "[PERSON_NAME] Pizzeria [PERSON_NAME] Pizza - [PERSON_NAME] Location Created wit…" at bounding box center [170, 396] width 252 height 630
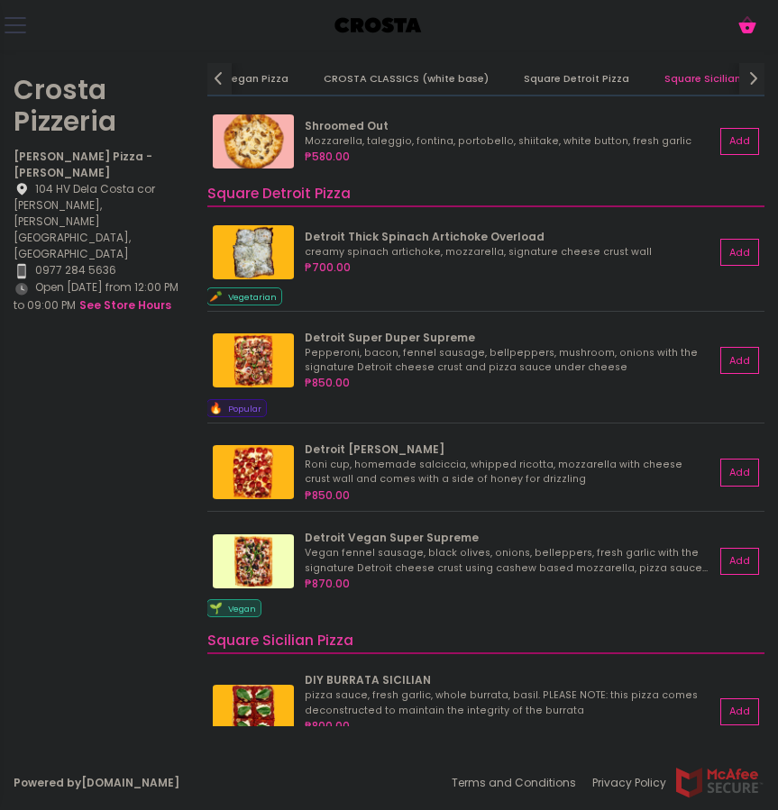
scroll to position [1781, 0]
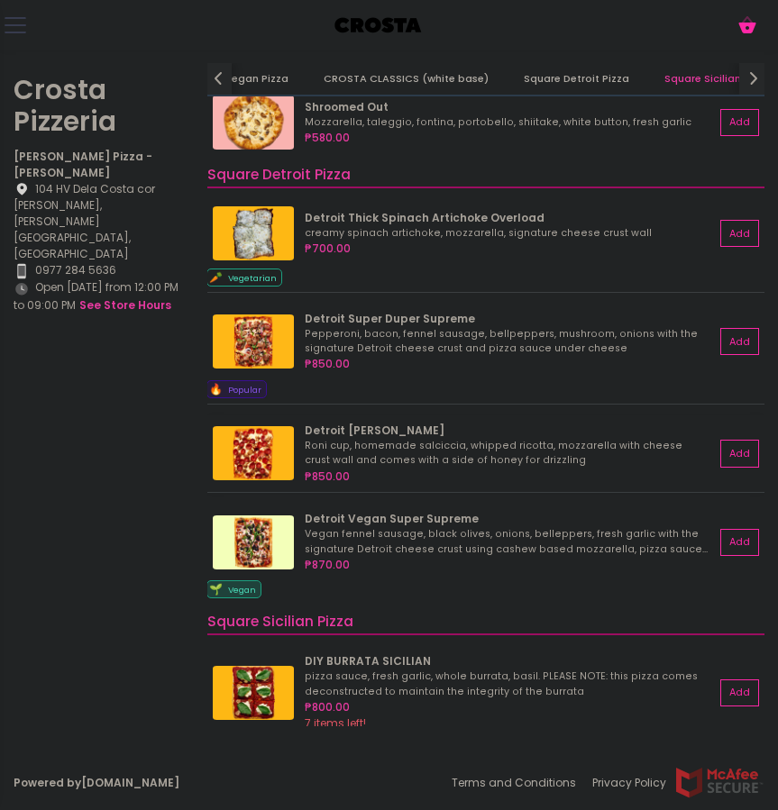
click at [235, 457] on img at bounding box center [253, 453] width 81 height 54
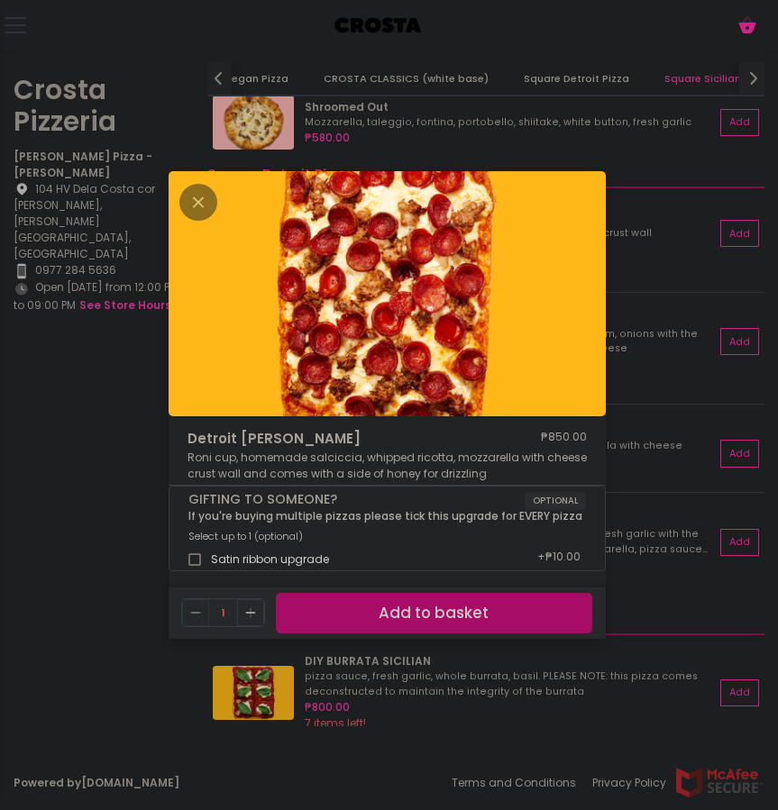
click at [137, 493] on div "Detroit [PERSON_NAME] ₱850.00 [PERSON_NAME] cup, homemade [PERSON_NAME], whippe…" at bounding box center [389, 405] width 778 height 810
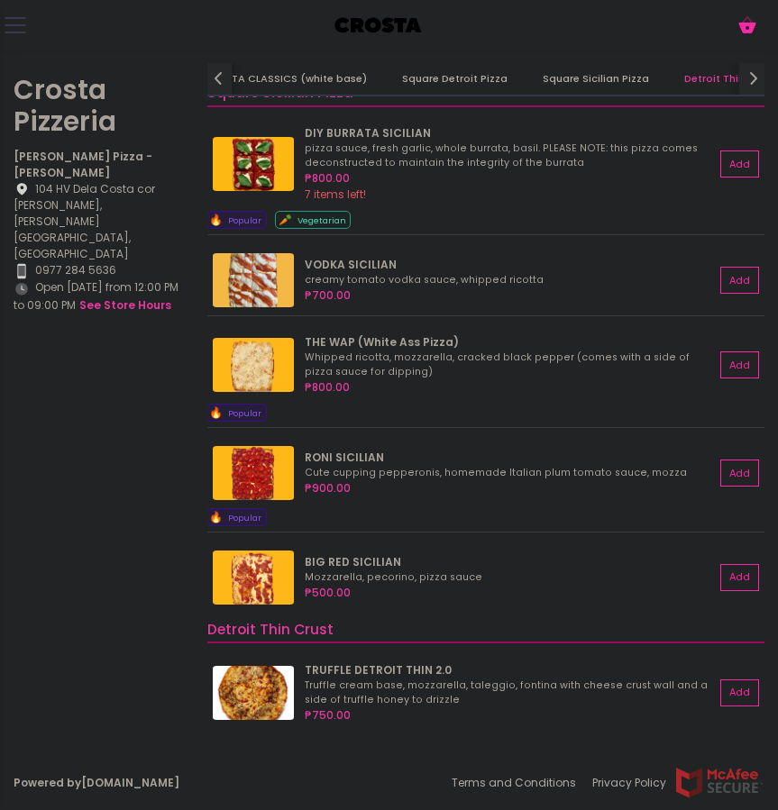
scroll to position [2310, 0]
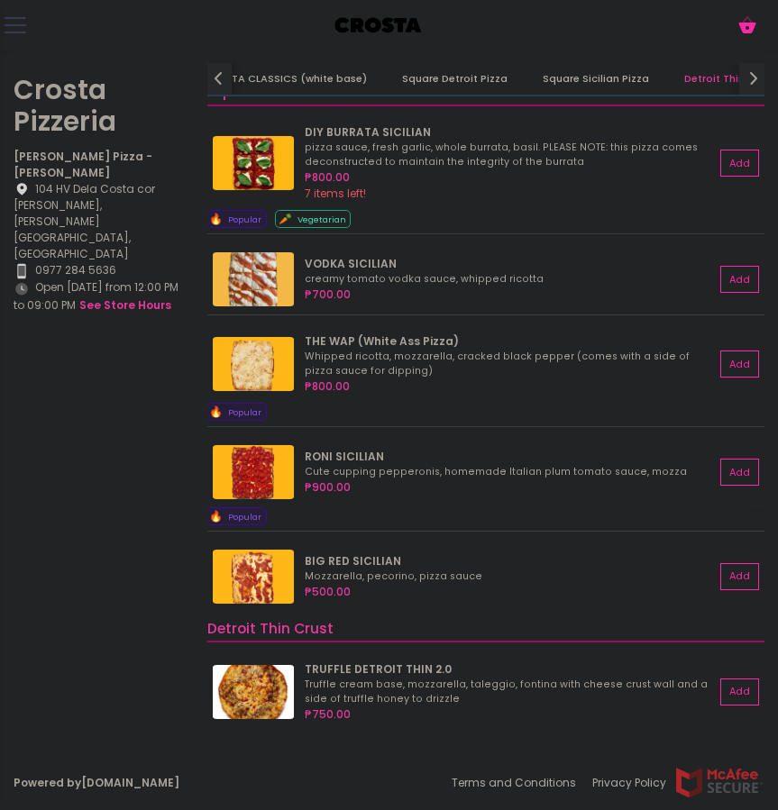
click at [258, 480] on img at bounding box center [253, 472] width 81 height 54
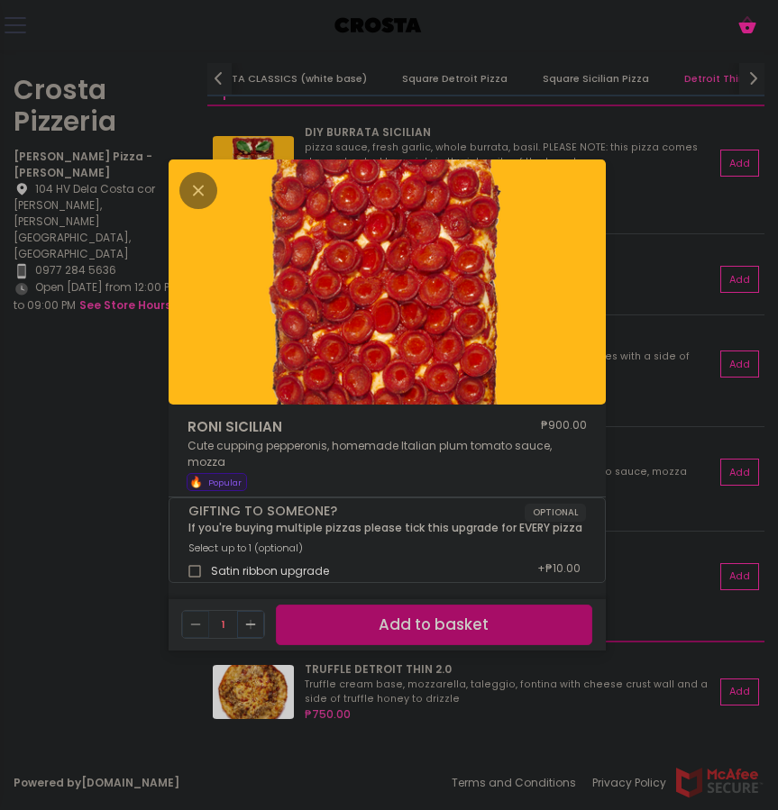
click at [158, 526] on div "[PERSON_NAME] SICILIAN ₱900.00 Cute cupping pepperonis, homemade Italian plum t…" at bounding box center [389, 405] width 778 height 810
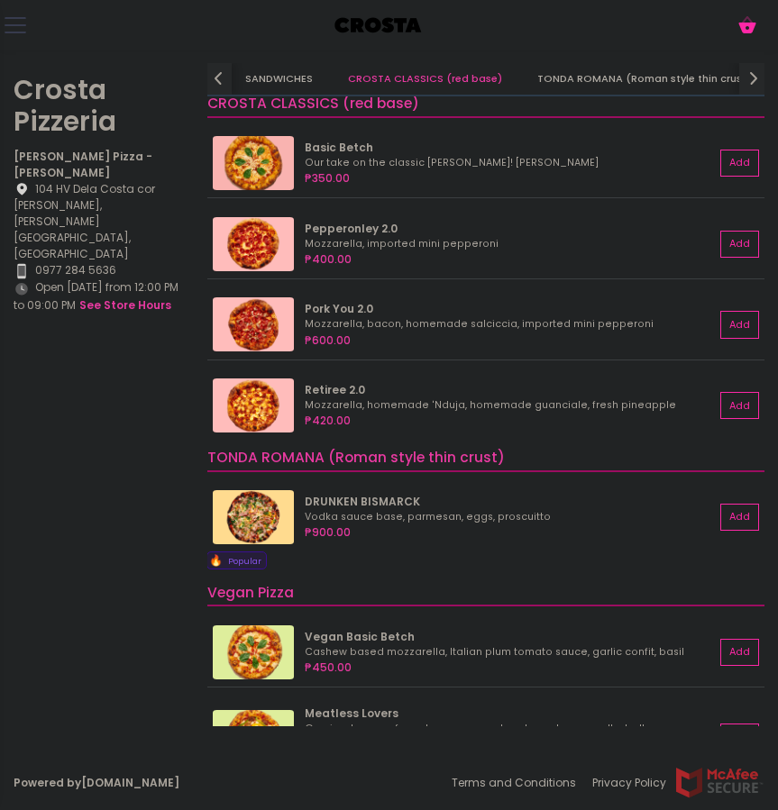
scroll to position [613, 0]
